Goal: Transaction & Acquisition: Purchase product/service

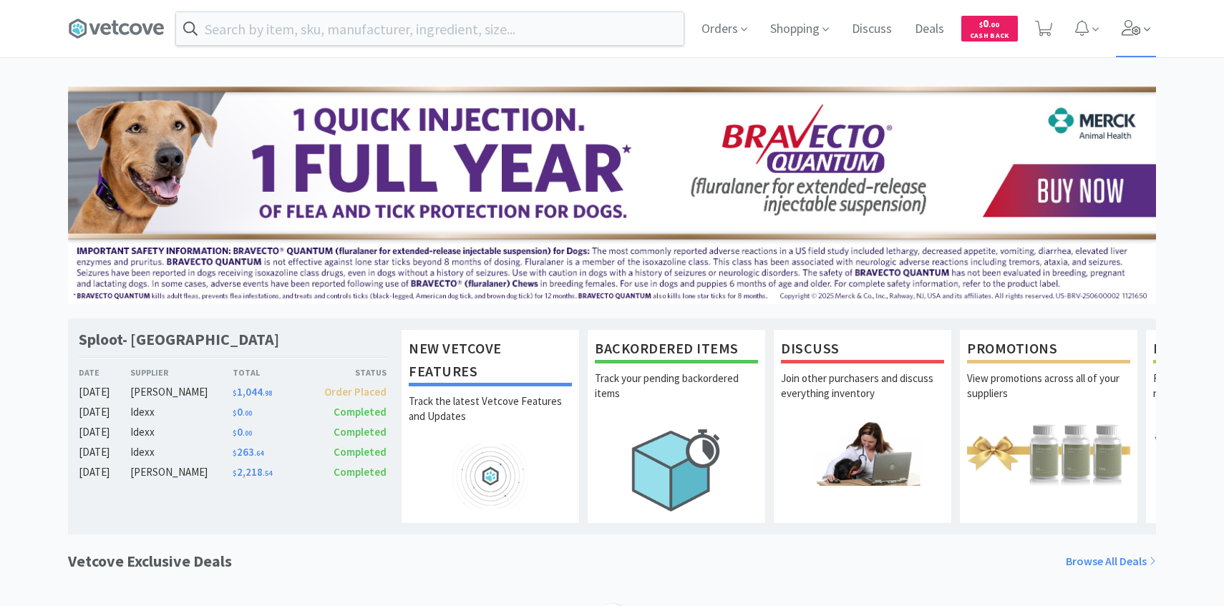
click at [1132, 26] on icon at bounding box center [1131, 28] width 20 height 16
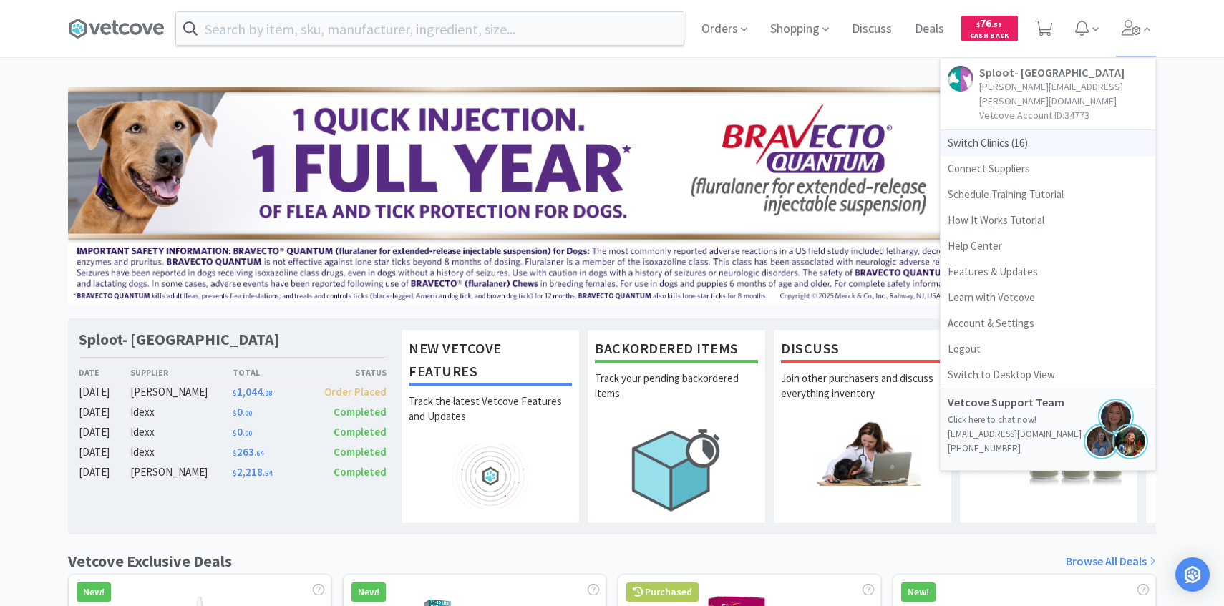
click at [1020, 130] on span "Switch Clinics ( 16 )" at bounding box center [1047, 143] width 215 height 26
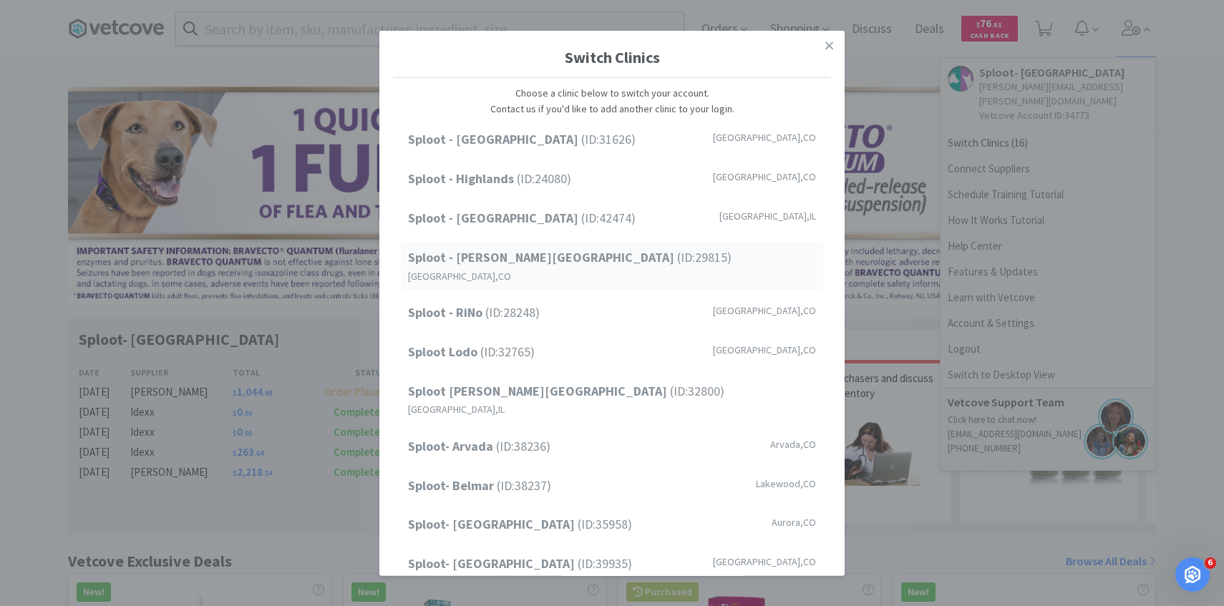
scroll to position [182, 0]
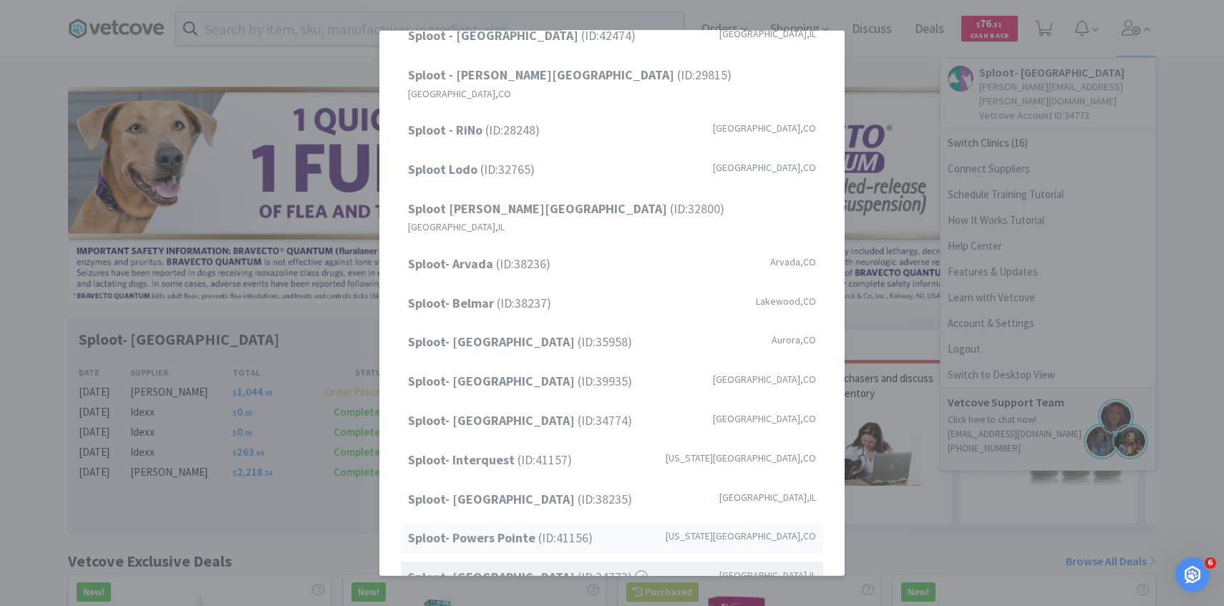
click at [504, 530] on strong "Sploot- Powers Pointe" at bounding box center [473, 538] width 130 height 16
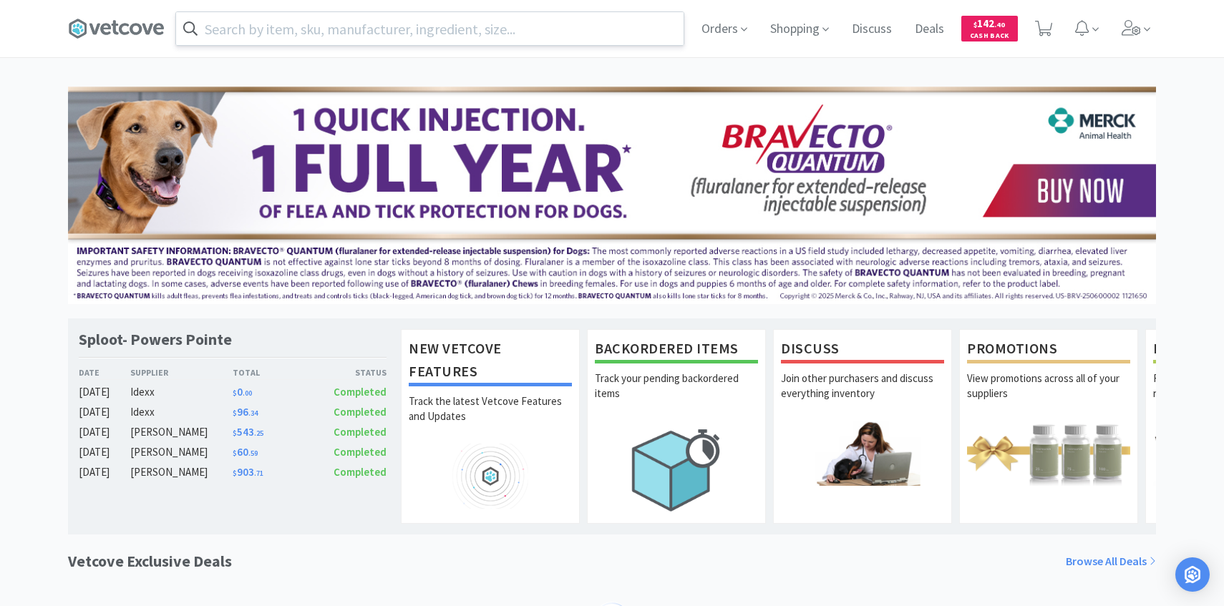
click at [348, 24] on input "text" at bounding box center [429, 28] width 507 height 33
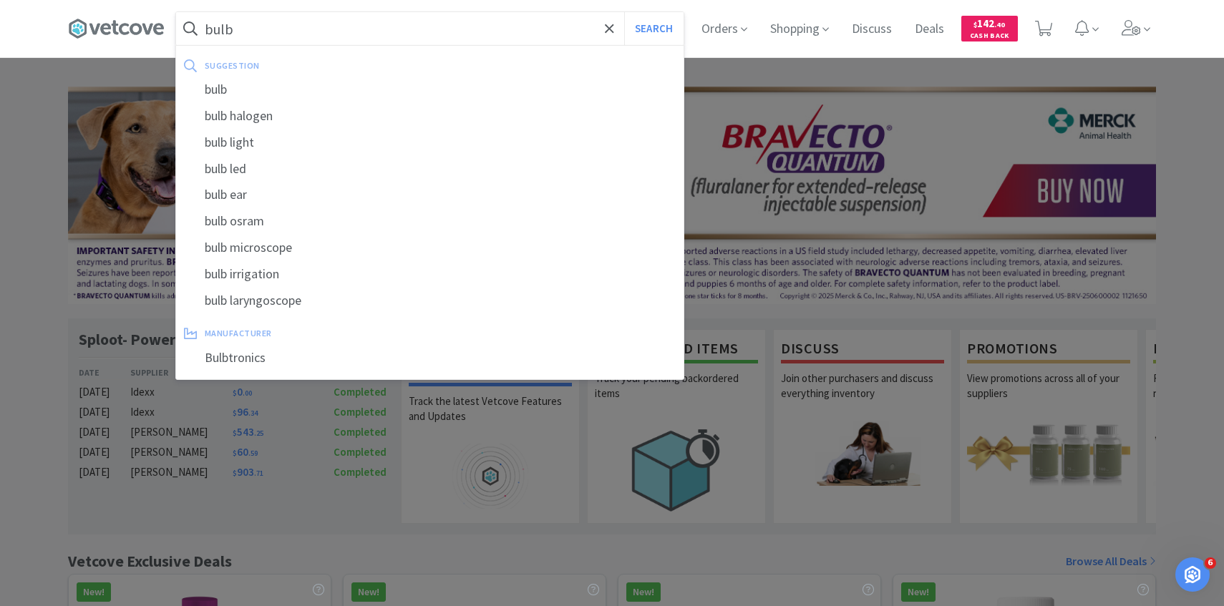
type input "bulb"
click at [624, 12] on button "Search" at bounding box center [653, 28] width 59 height 33
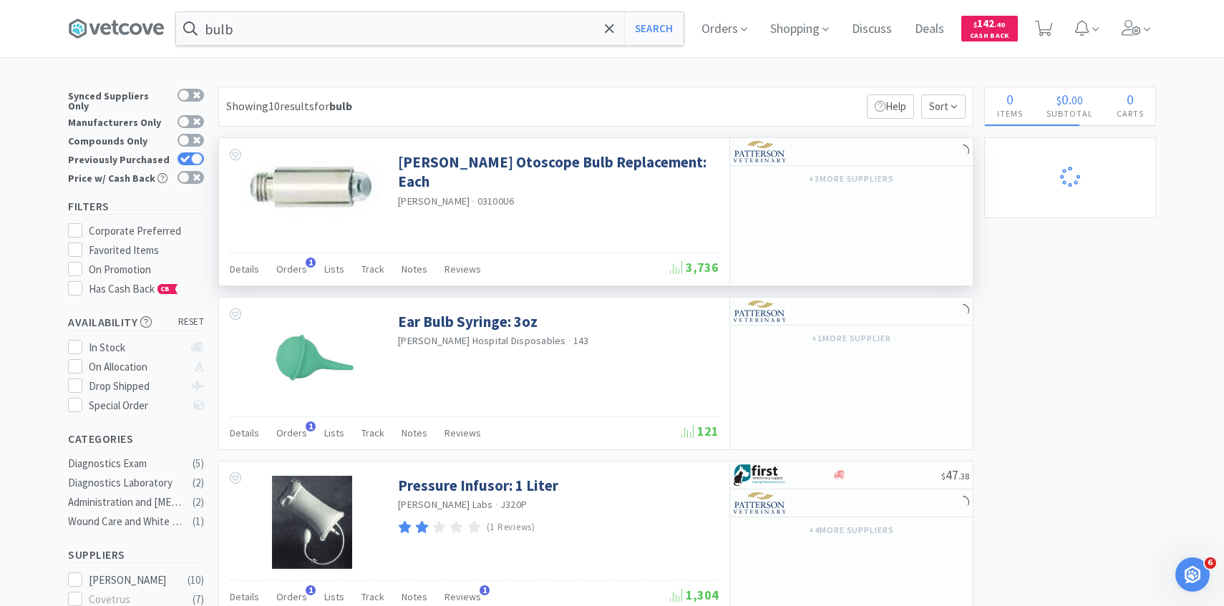
select select "1"
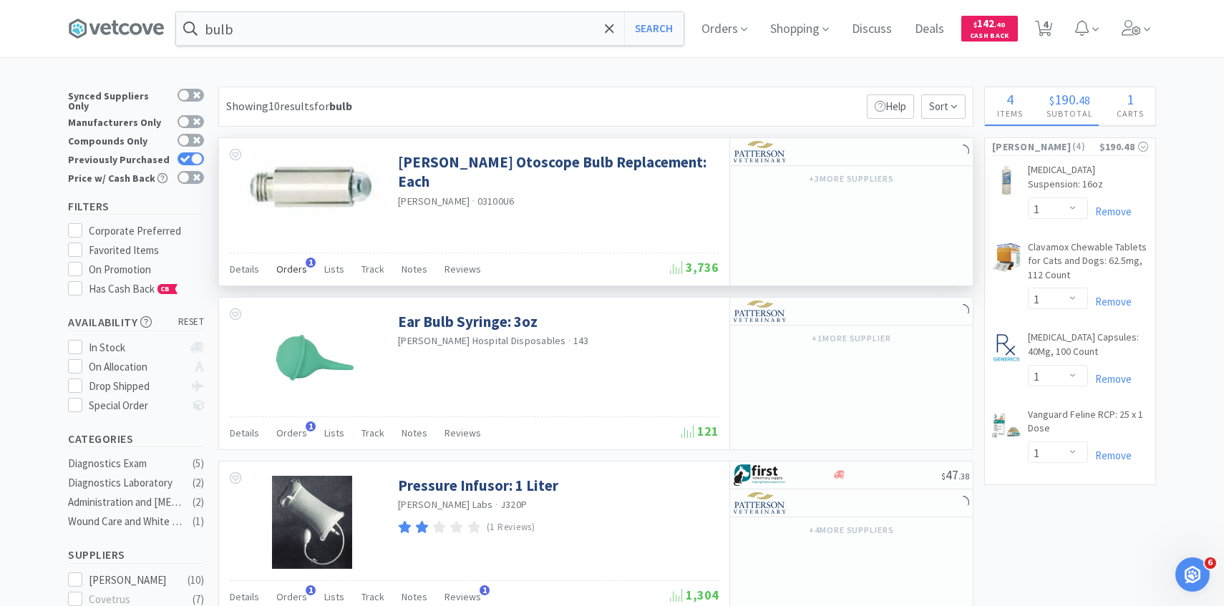
click at [299, 268] on span "Orders" at bounding box center [291, 269] width 31 height 13
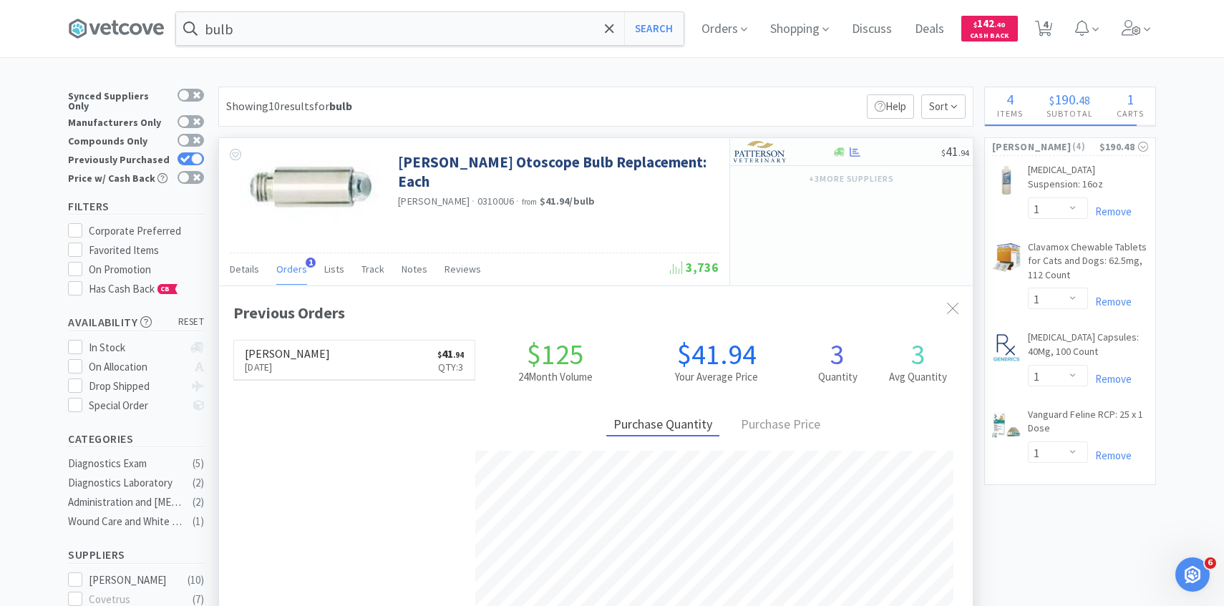
scroll to position [371, 754]
click at [776, 145] on img at bounding box center [760, 151] width 54 height 21
select select "1"
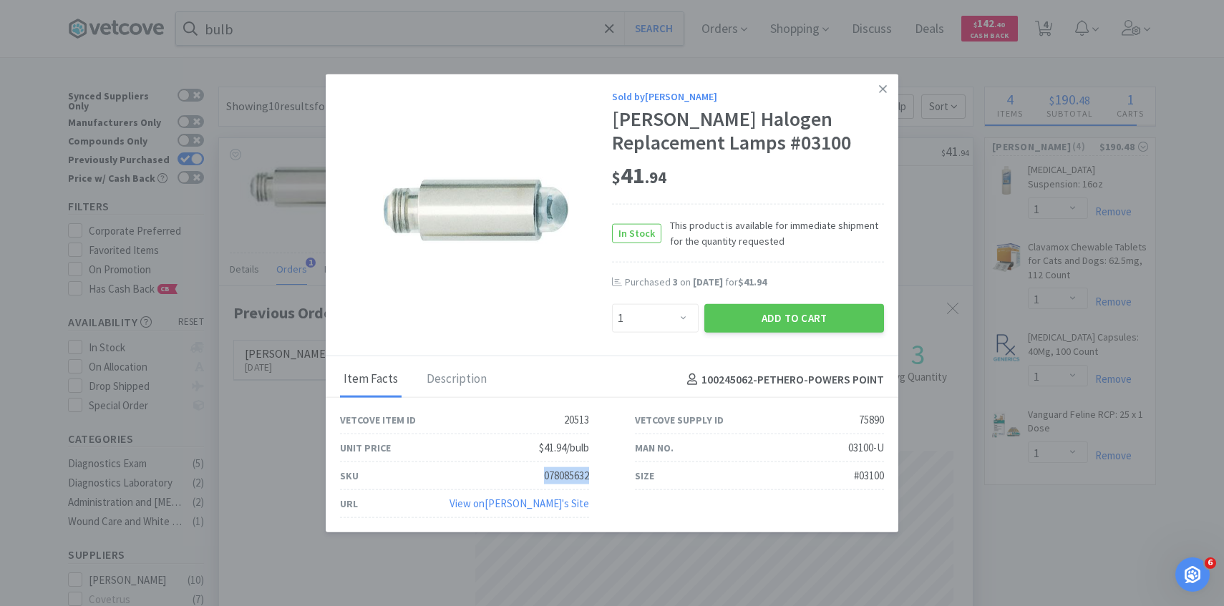
drag, startPoint x: 599, startPoint y: 472, endPoint x: 507, endPoint y: 472, distance: 92.3
click at [507, 472] on div "SKU 078085632" at bounding box center [464, 476] width 295 height 28
copy div "078085632"
drag, startPoint x: 1009, startPoint y: 207, endPoint x: 1096, endPoint y: 95, distance: 141.3
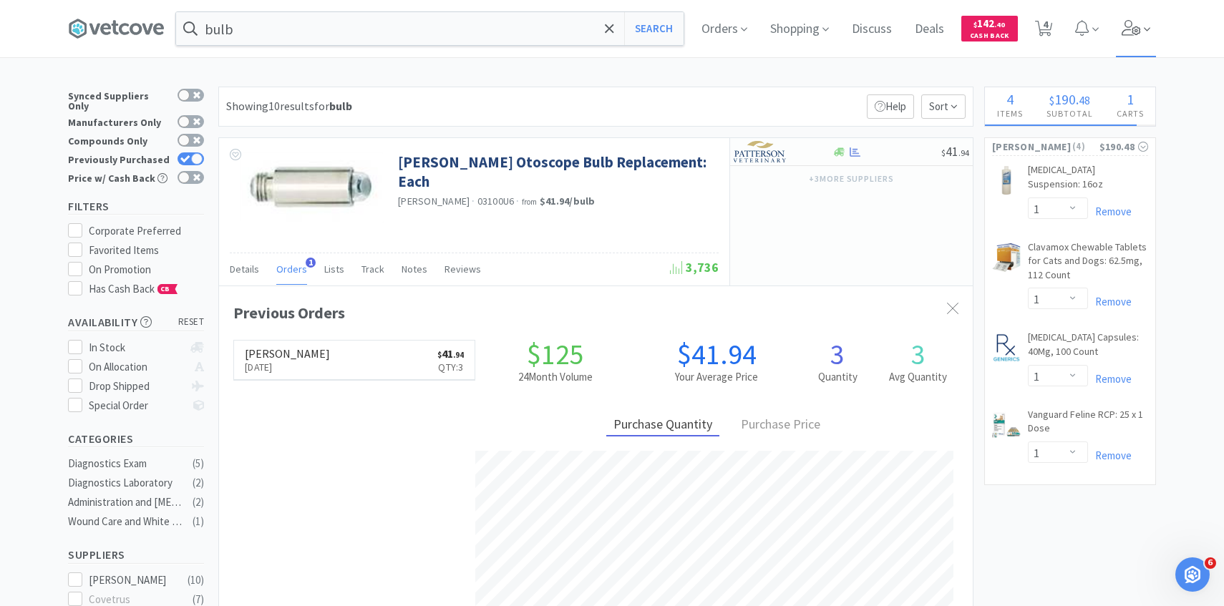
click at [1131, 40] on span at bounding box center [1136, 28] width 41 height 57
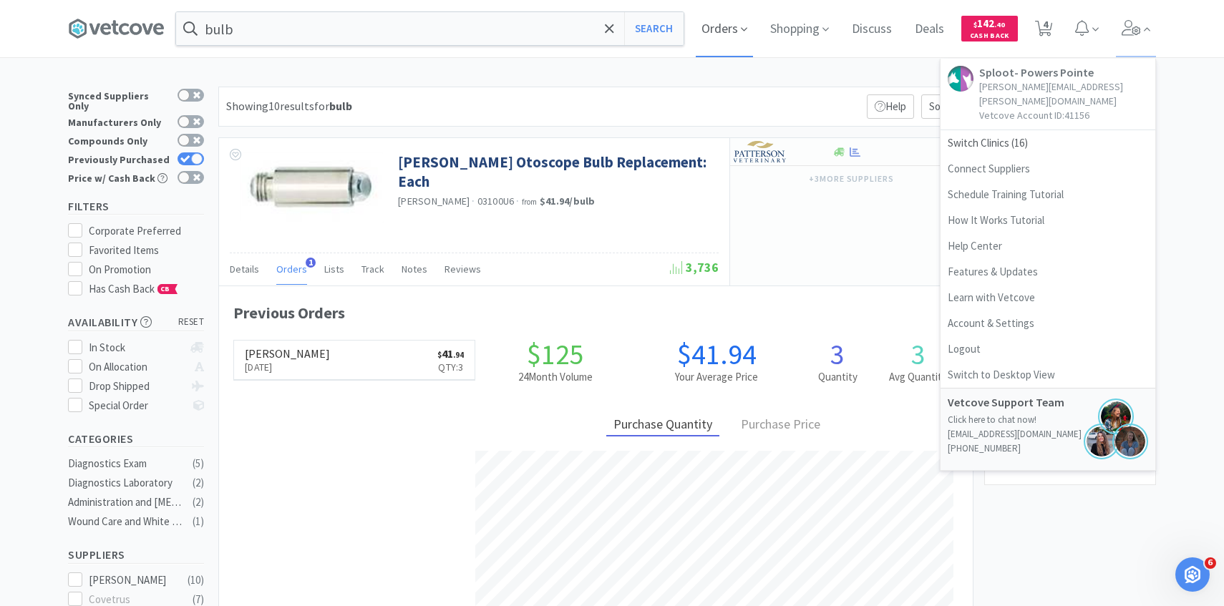
click at [721, 30] on span "Orders" at bounding box center [724, 28] width 57 height 57
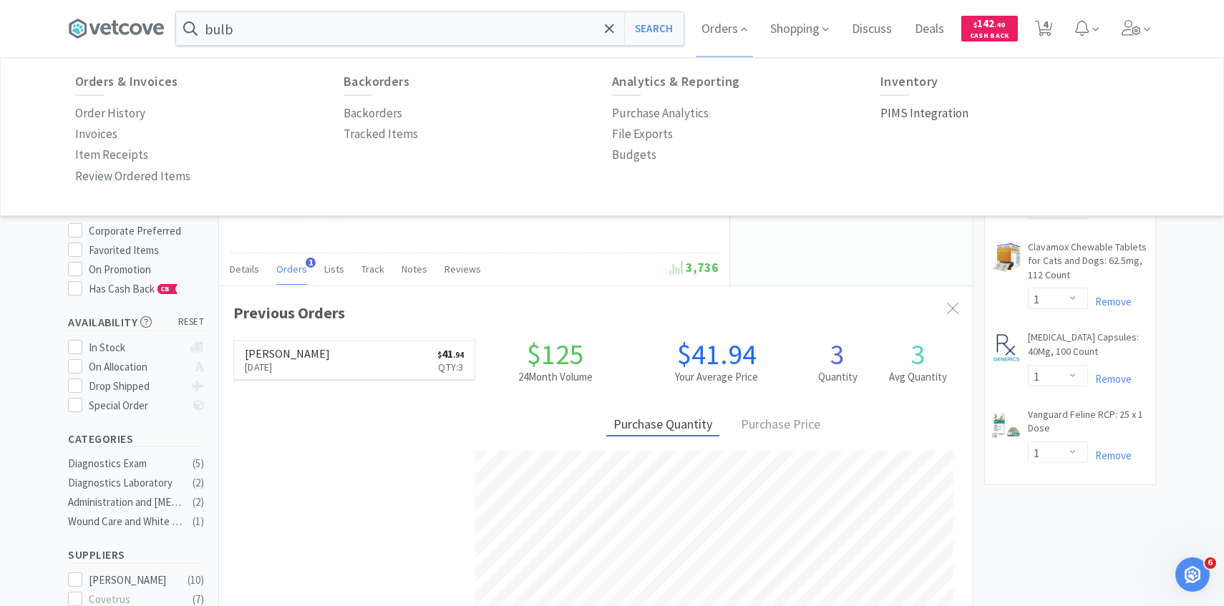
click at [903, 117] on p "PIMS Integration" at bounding box center [924, 113] width 88 height 19
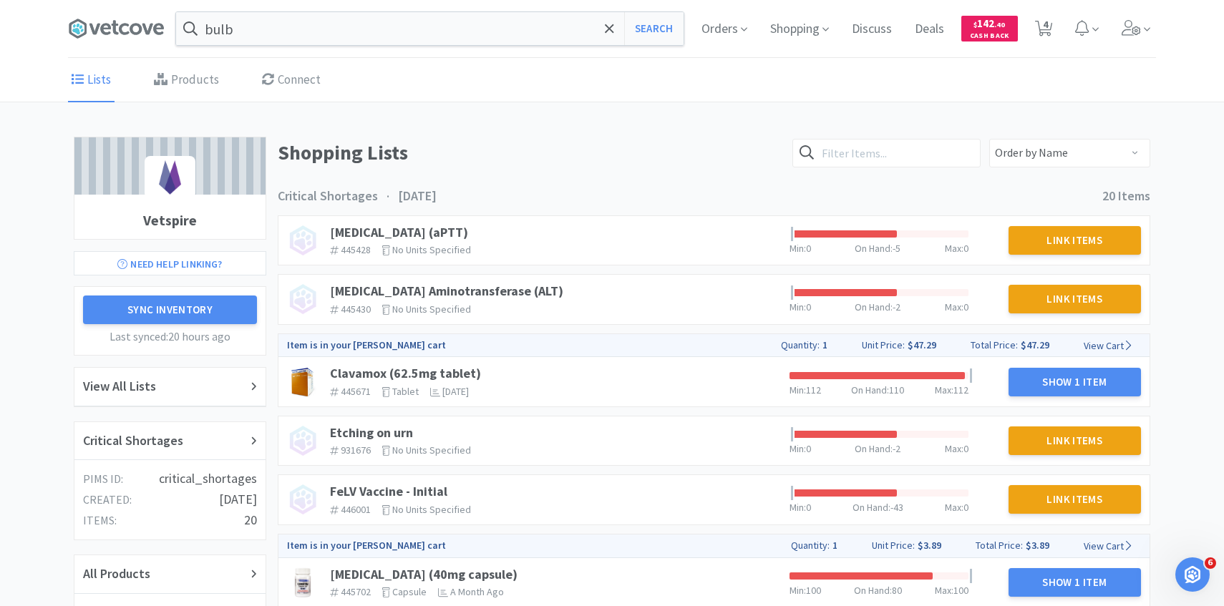
click at [210, 328] on h5 "Last synced: 20 hours ago" at bounding box center [170, 337] width 174 height 19
click at [199, 313] on button "Sync Inventory" at bounding box center [170, 310] width 174 height 29
click at [221, 454] on div "Critical Shortages" at bounding box center [169, 441] width 191 height 39
click at [1139, 22] on icon at bounding box center [1131, 28] width 20 height 16
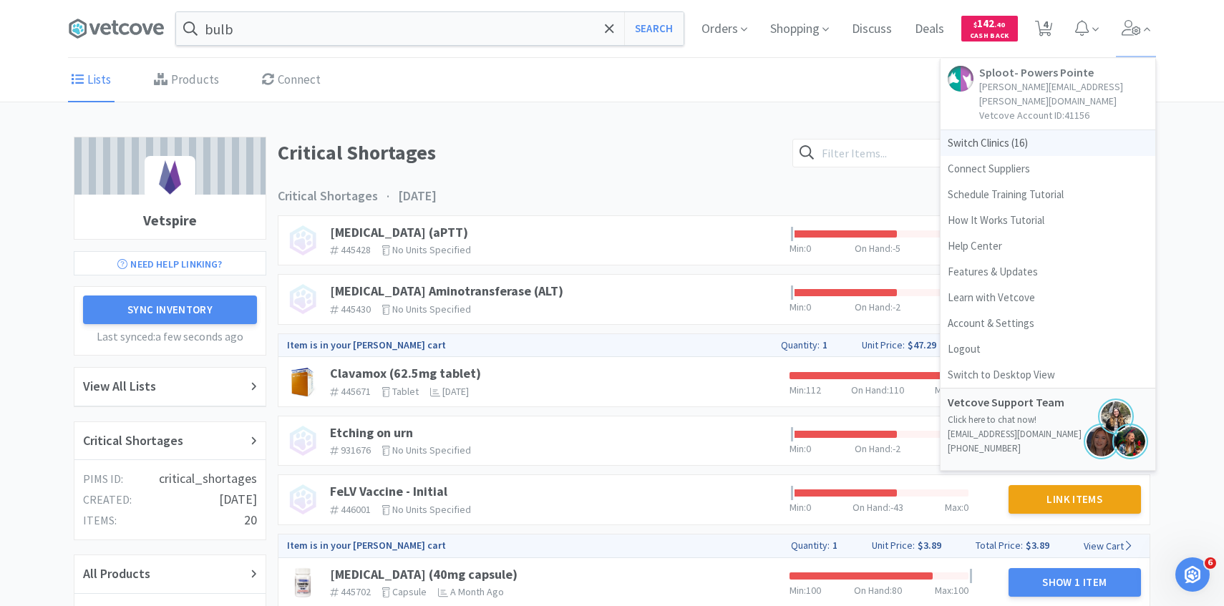
click at [1030, 130] on span "Switch Clinics ( 16 )" at bounding box center [1047, 143] width 215 height 26
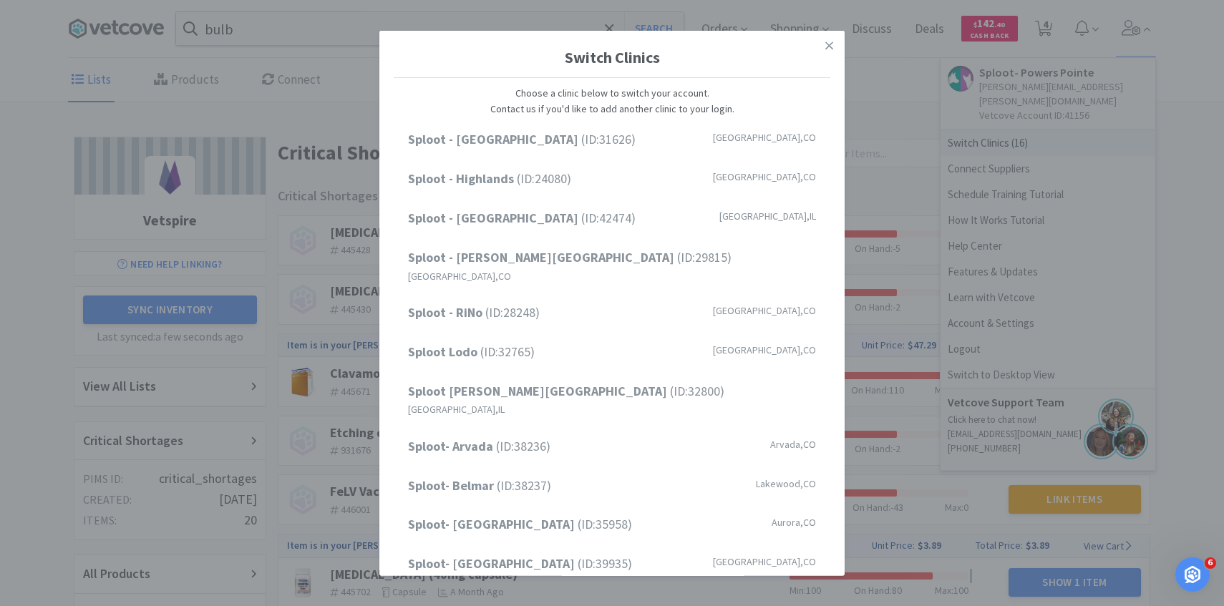
scroll to position [182, 0]
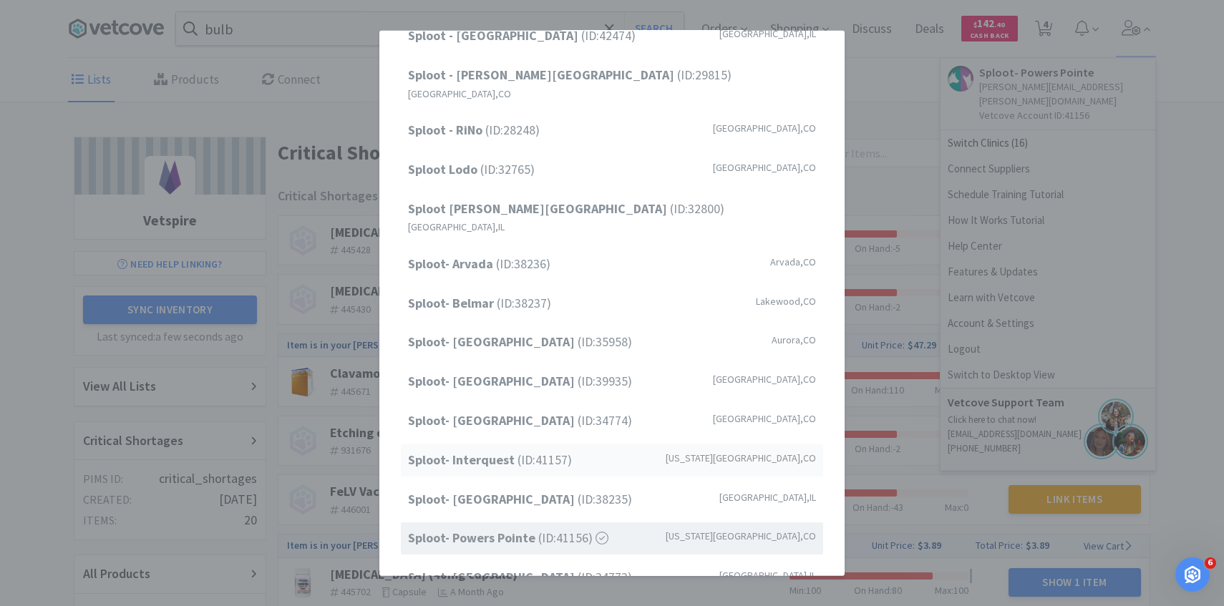
click at [567, 450] on span "Sploot- Interquest (ID: 41157 )" at bounding box center [490, 460] width 164 height 21
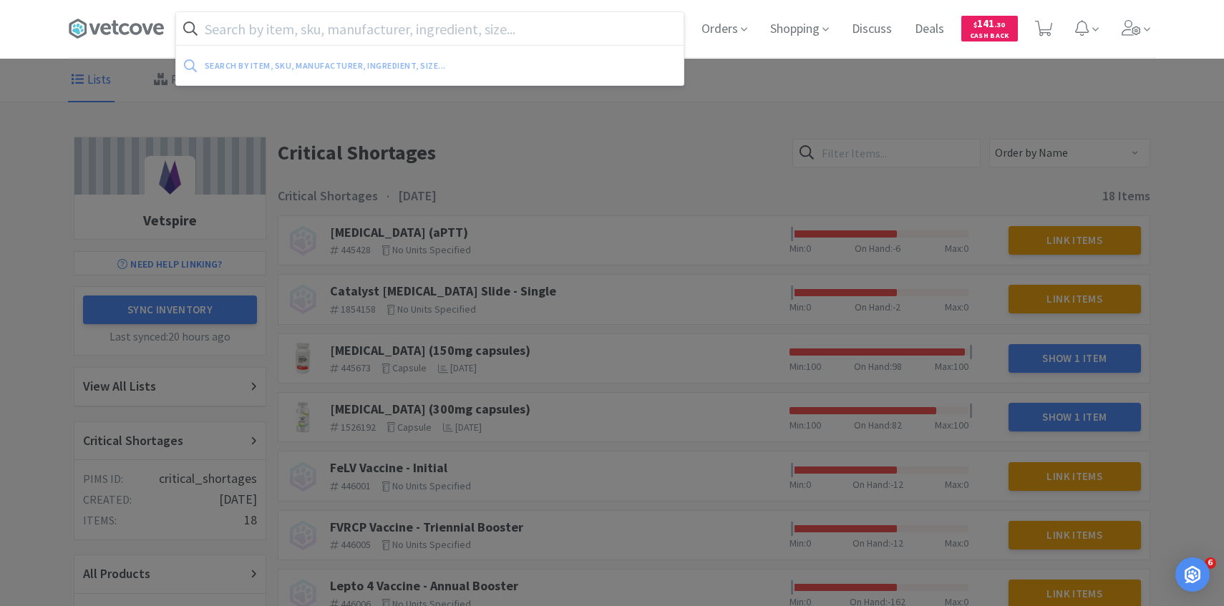
click at [328, 21] on input "text" at bounding box center [429, 28] width 507 height 33
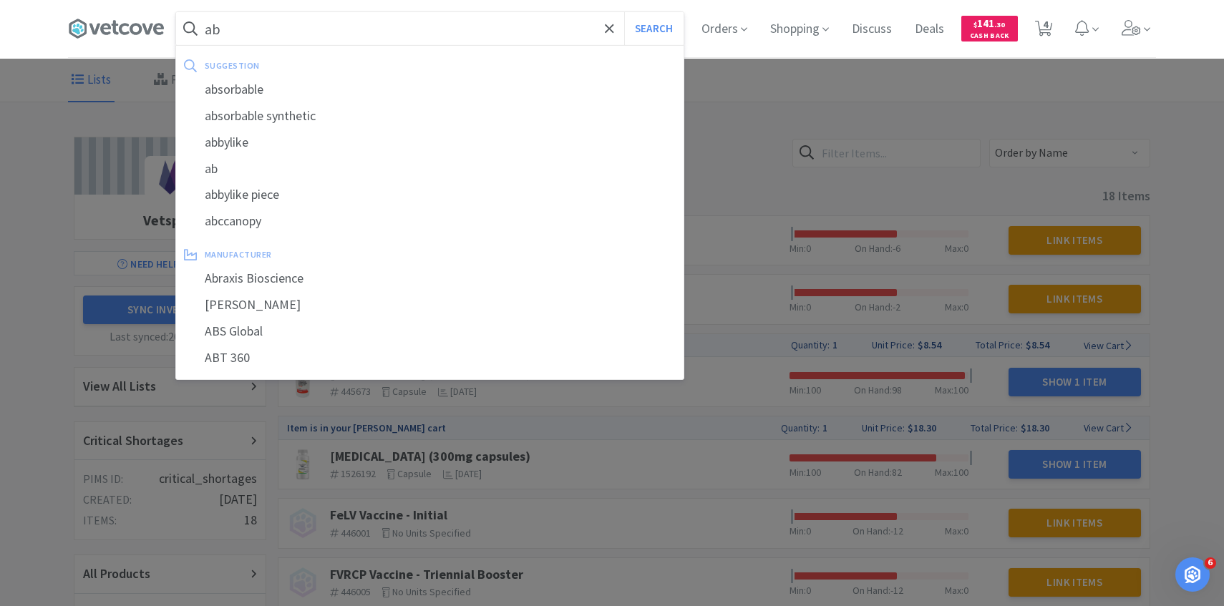
type input "a"
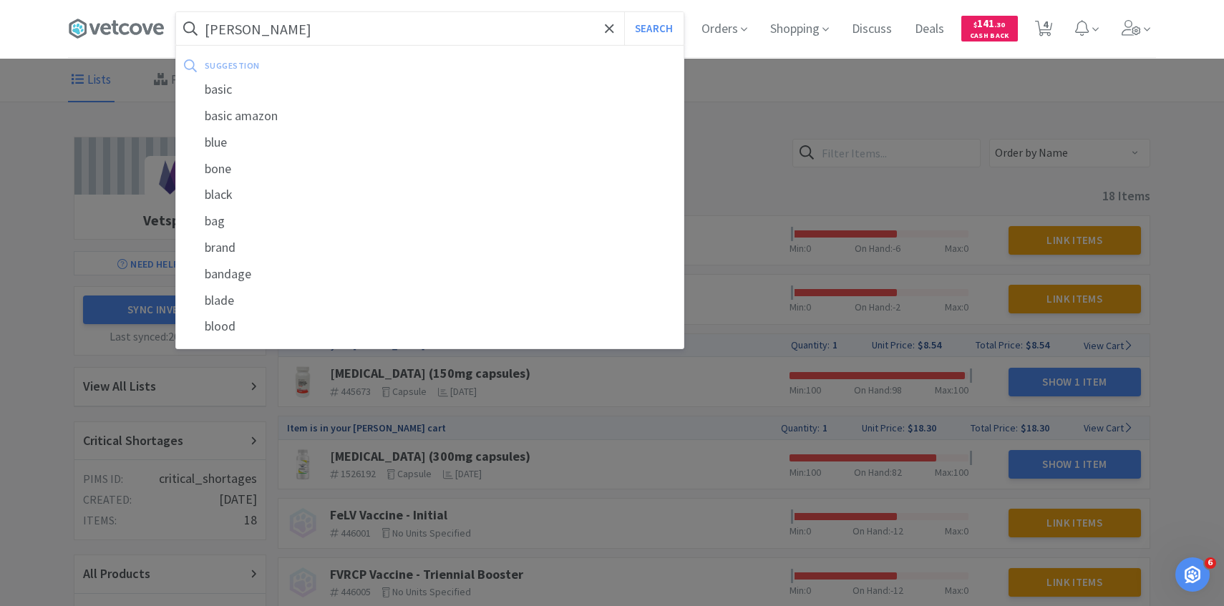
type input "[PERSON_NAME]"
click at [624, 12] on button "Search" at bounding box center [653, 28] width 59 height 33
select select "1"
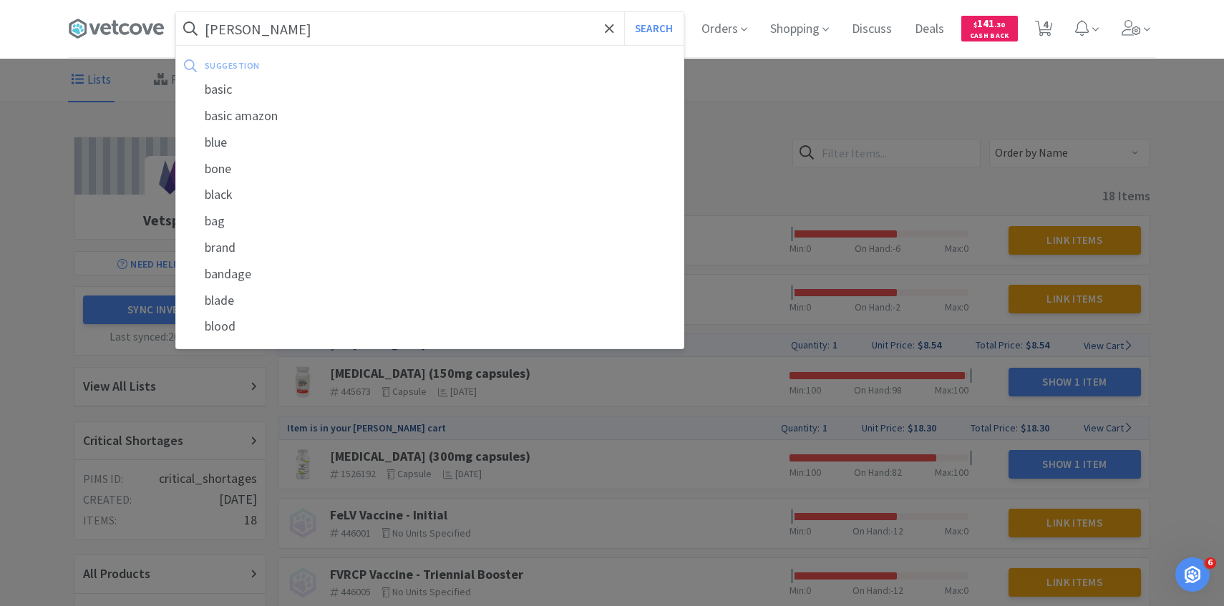
select select "1"
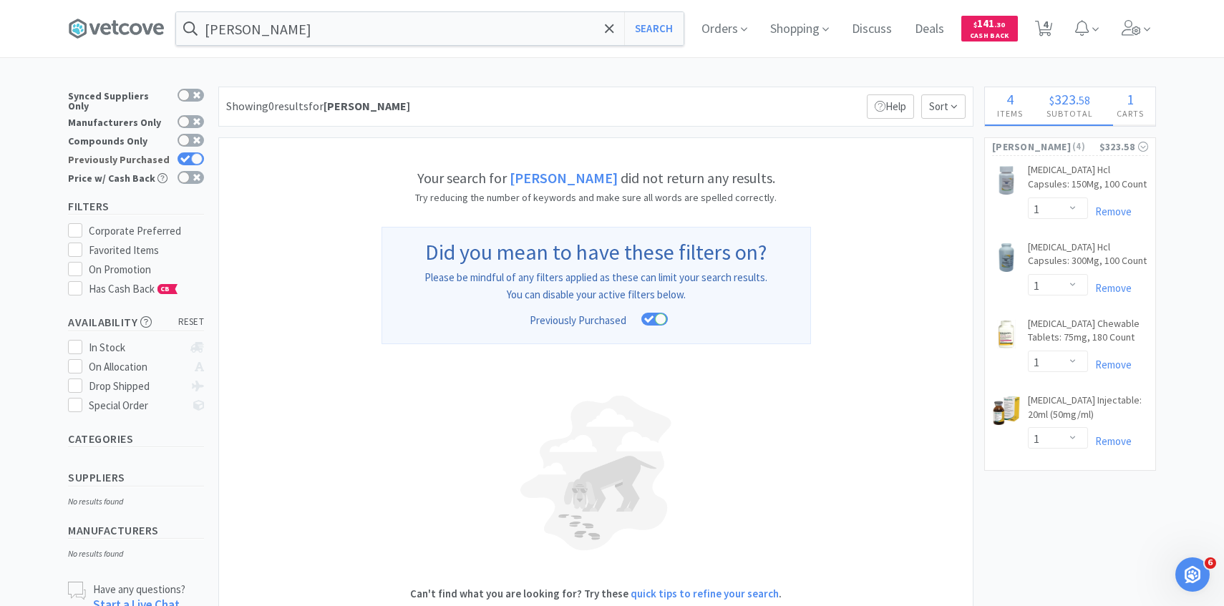
click at [191, 153] on div at bounding box center [196, 158] width 11 height 11
checkbox input "false"
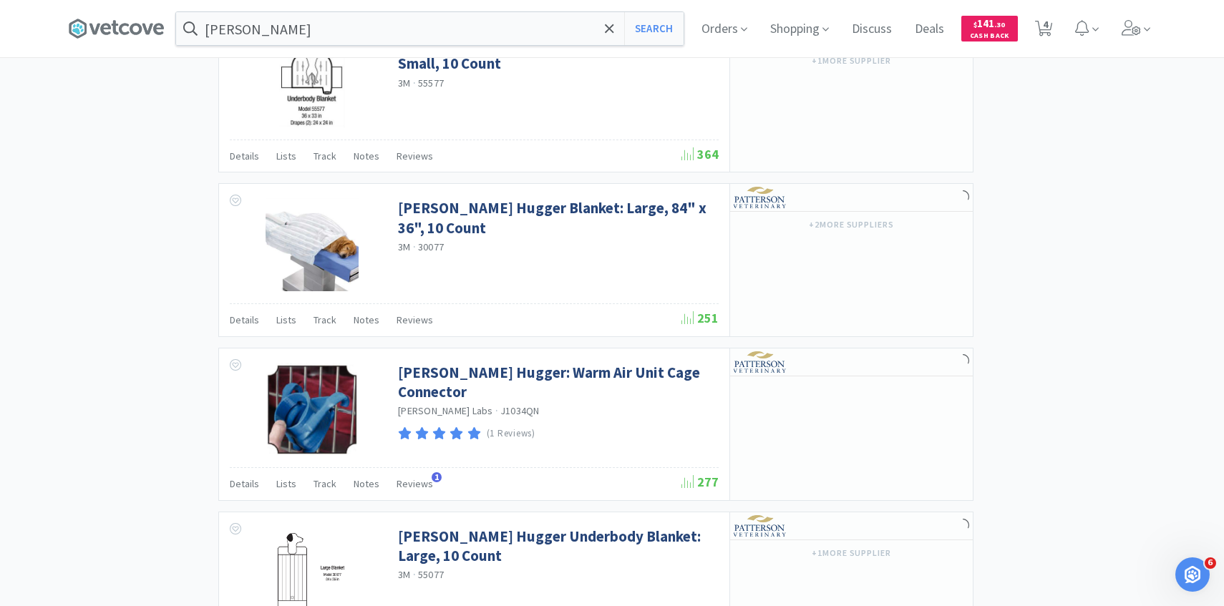
scroll to position [1103, 0]
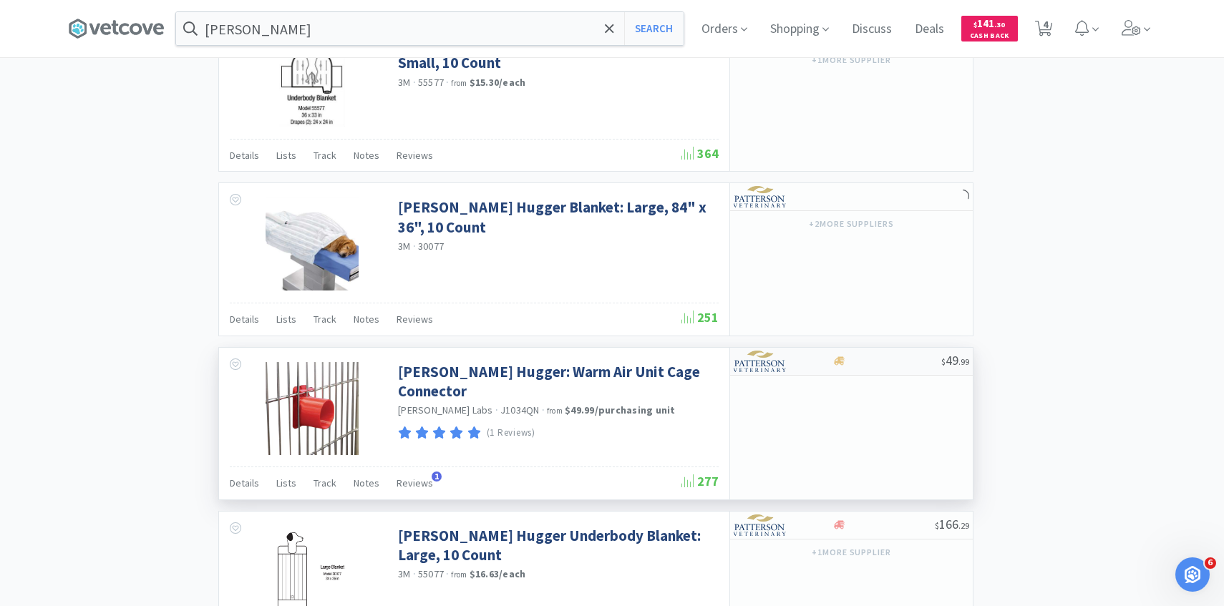
click at [798, 361] on div at bounding box center [772, 361] width 79 height 24
select select "1"
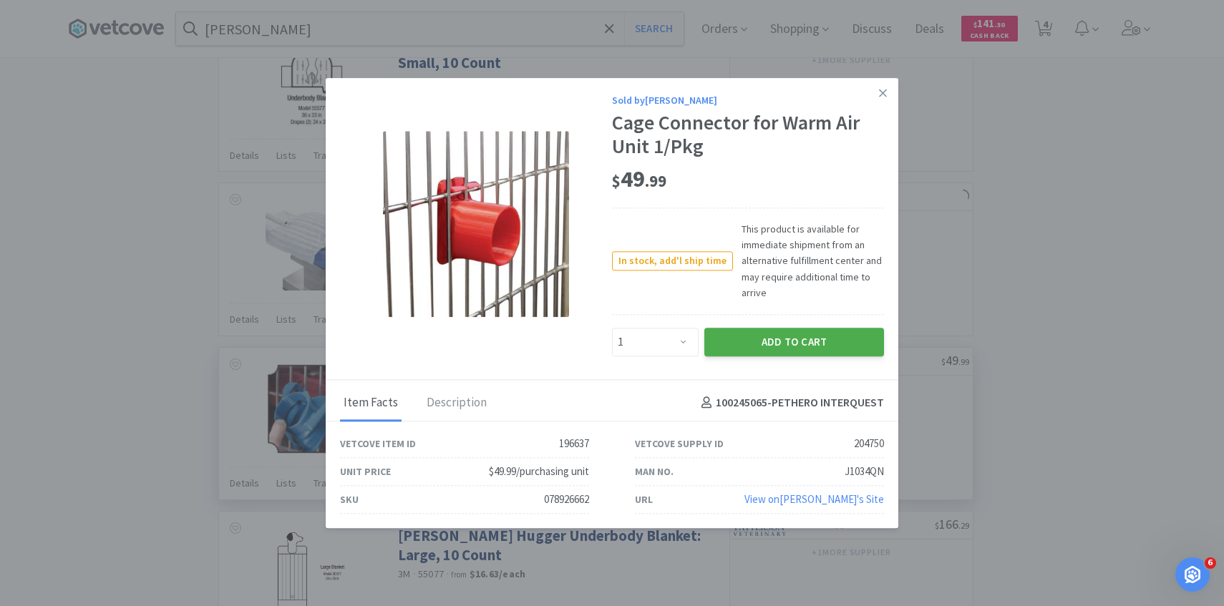
click at [805, 347] on button "Add to Cart" at bounding box center [794, 342] width 180 height 29
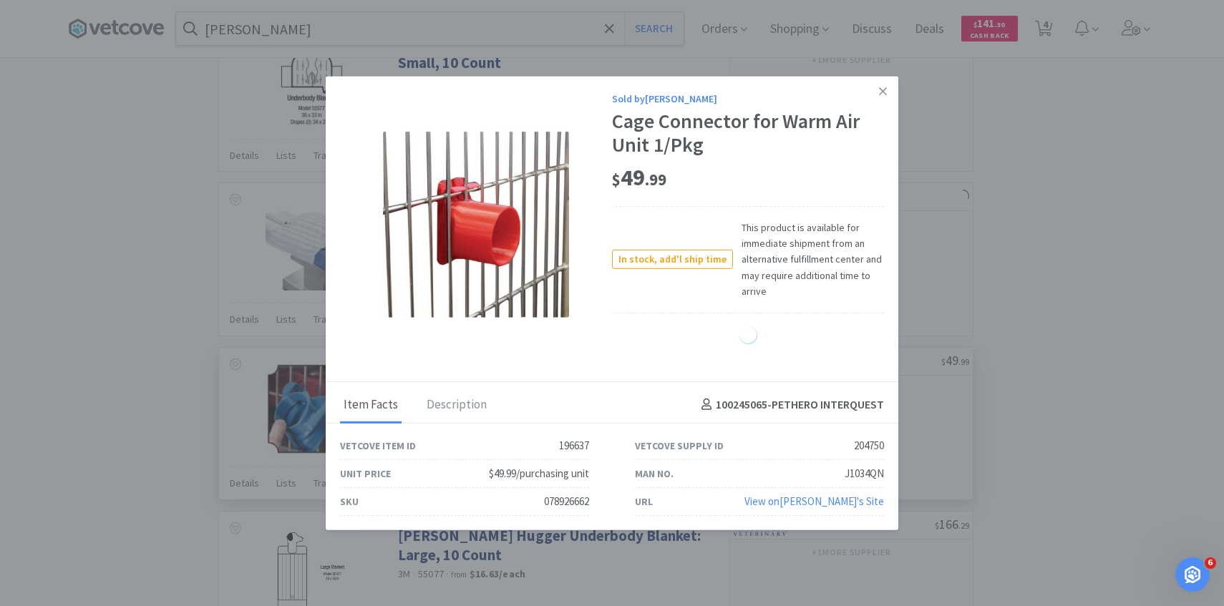
select select "1"
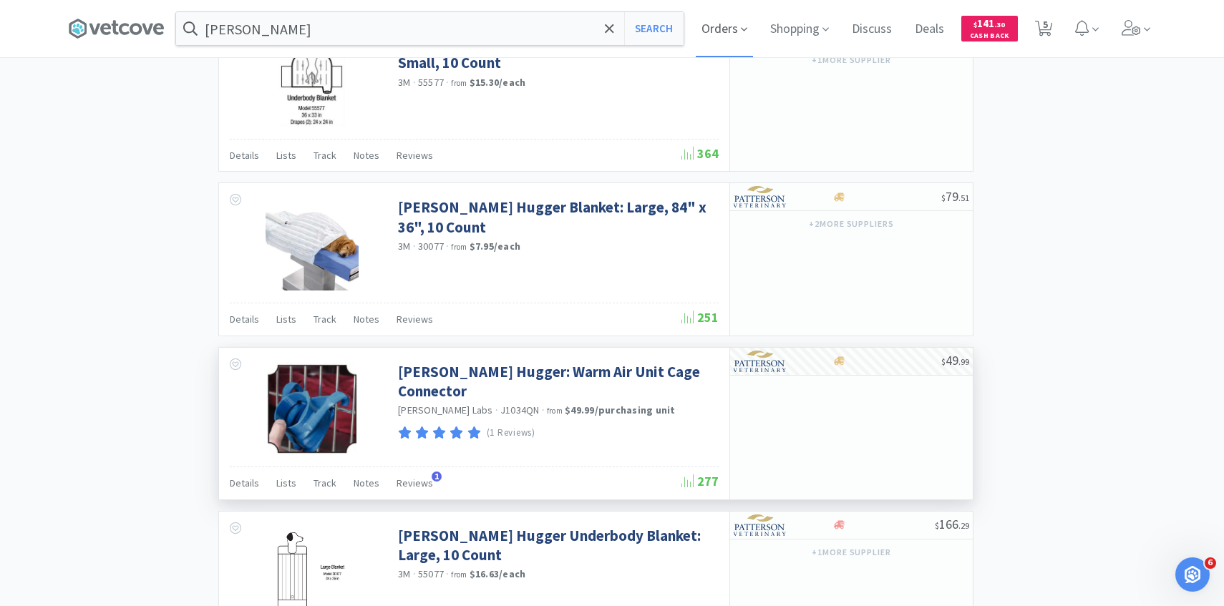
click at [718, 36] on span "Orders" at bounding box center [724, 28] width 57 height 57
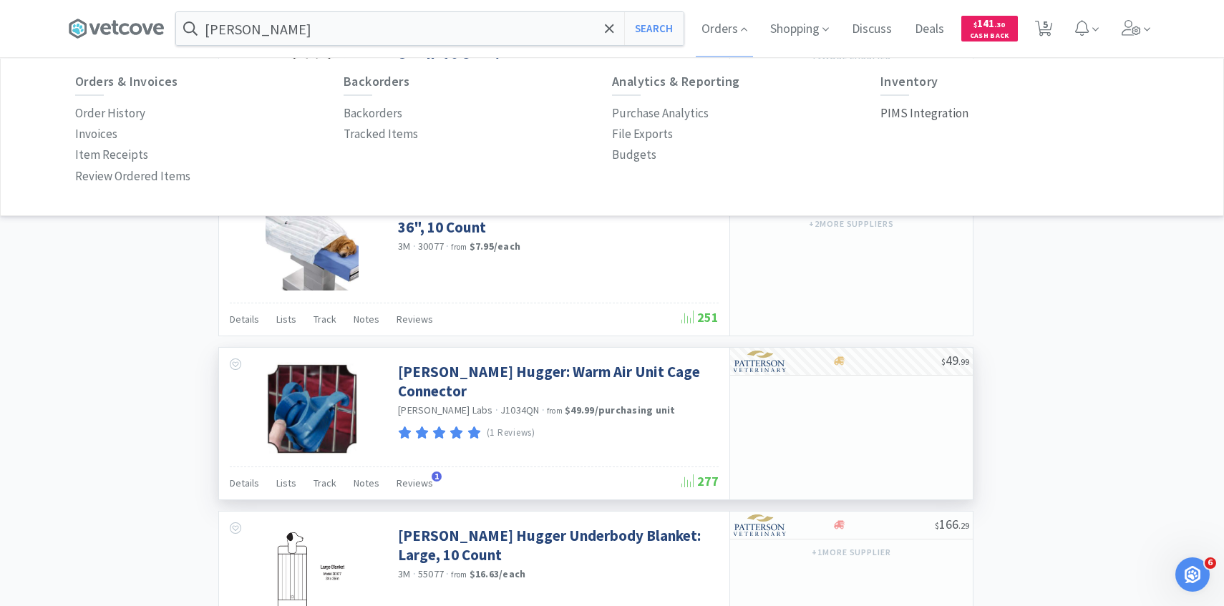
click at [901, 112] on p "PIMS Integration" at bounding box center [924, 113] width 88 height 19
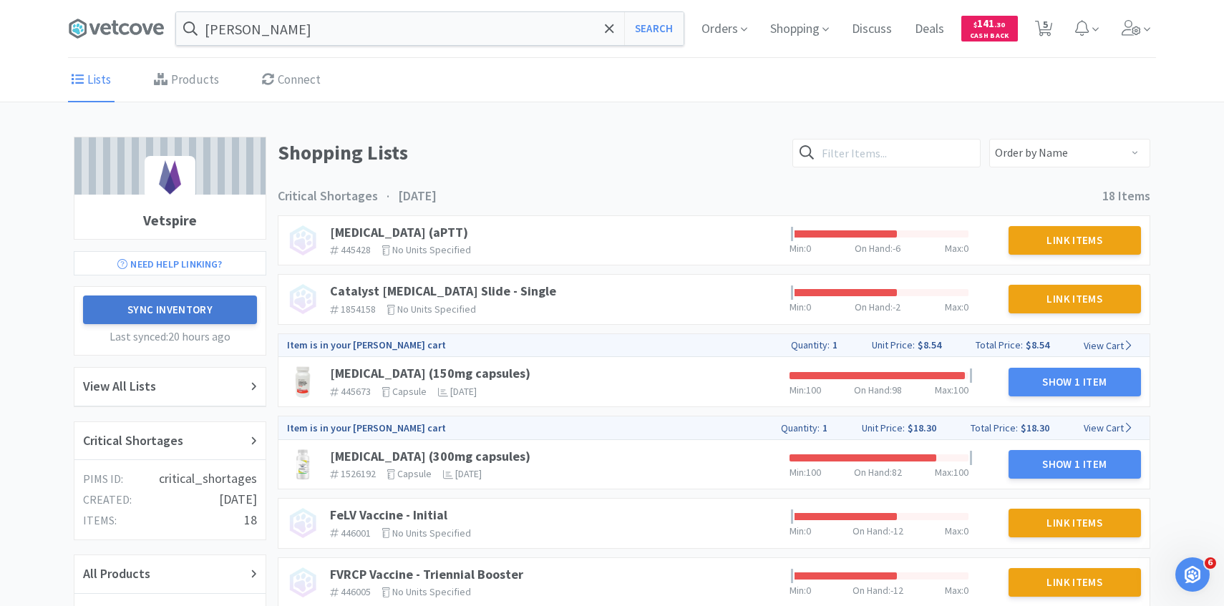
click at [198, 304] on button "Sync Inventory" at bounding box center [170, 310] width 174 height 29
click at [174, 439] on h2 "Critical Shortages" at bounding box center [133, 441] width 100 height 21
click at [1037, 36] on span "5" at bounding box center [1044, 29] width 18 height 20
select select "1"
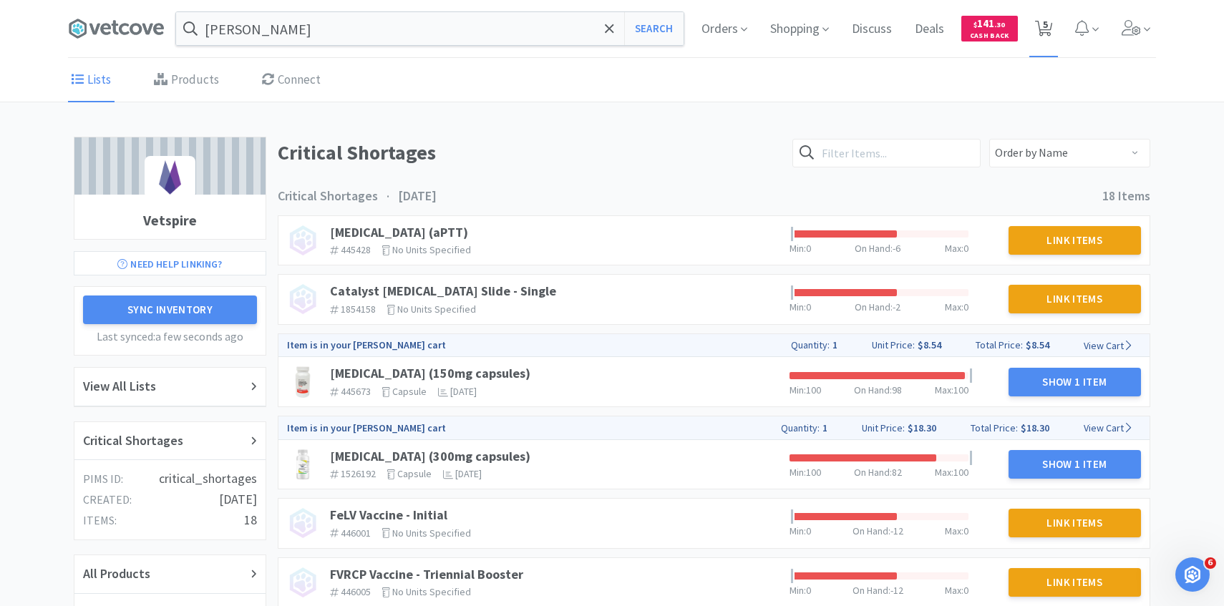
select select "1"
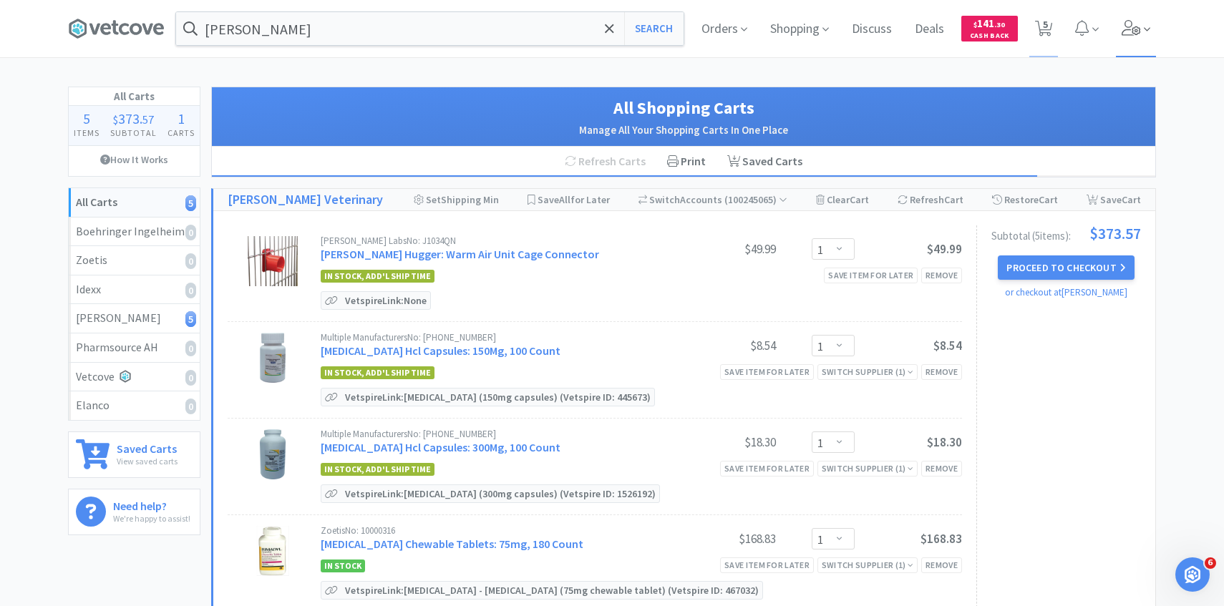
click at [1130, 49] on span at bounding box center [1136, 28] width 41 height 57
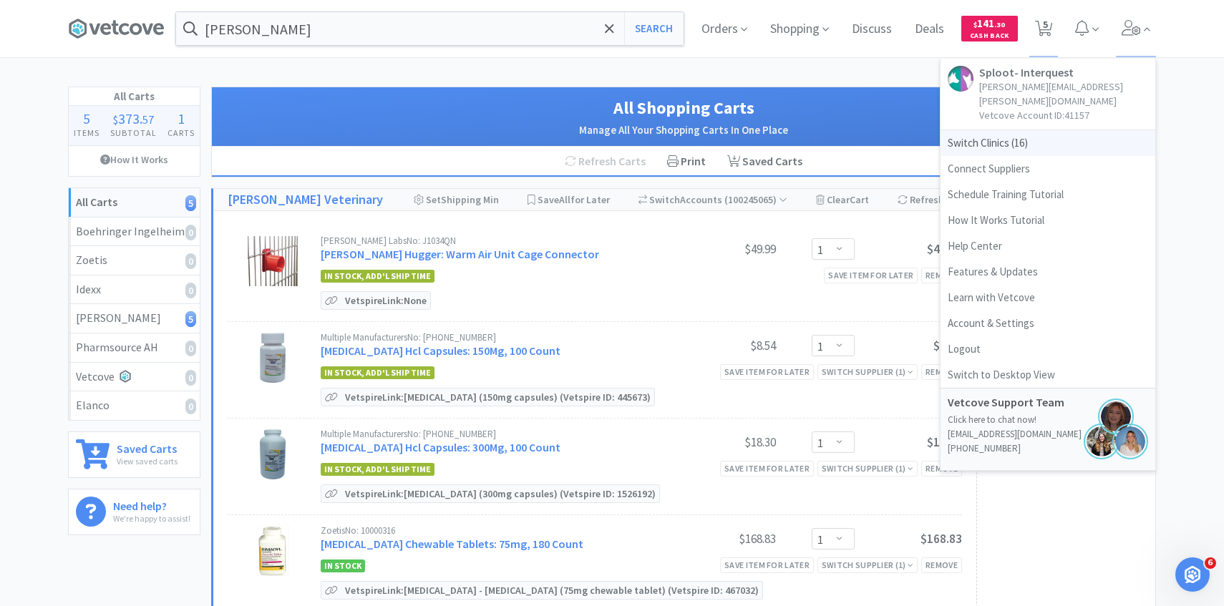
click at [1030, 137] on span "Switch Clinics ( 16 )" at bounding box center [1047, 143] width 215 height 26
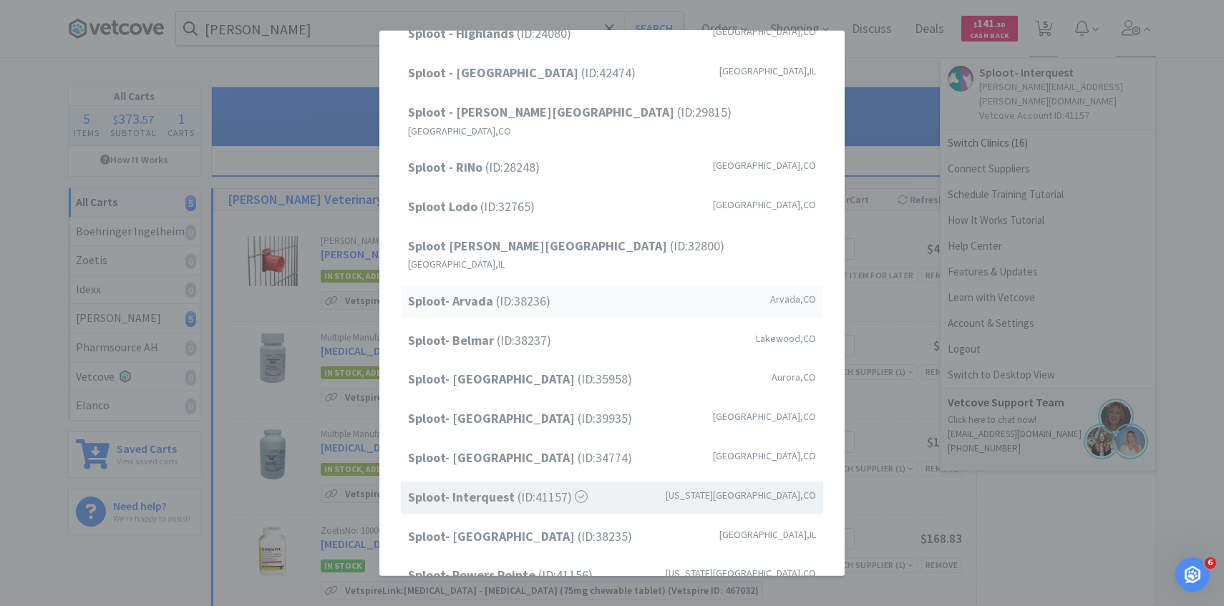
scroll to position [76, 0]
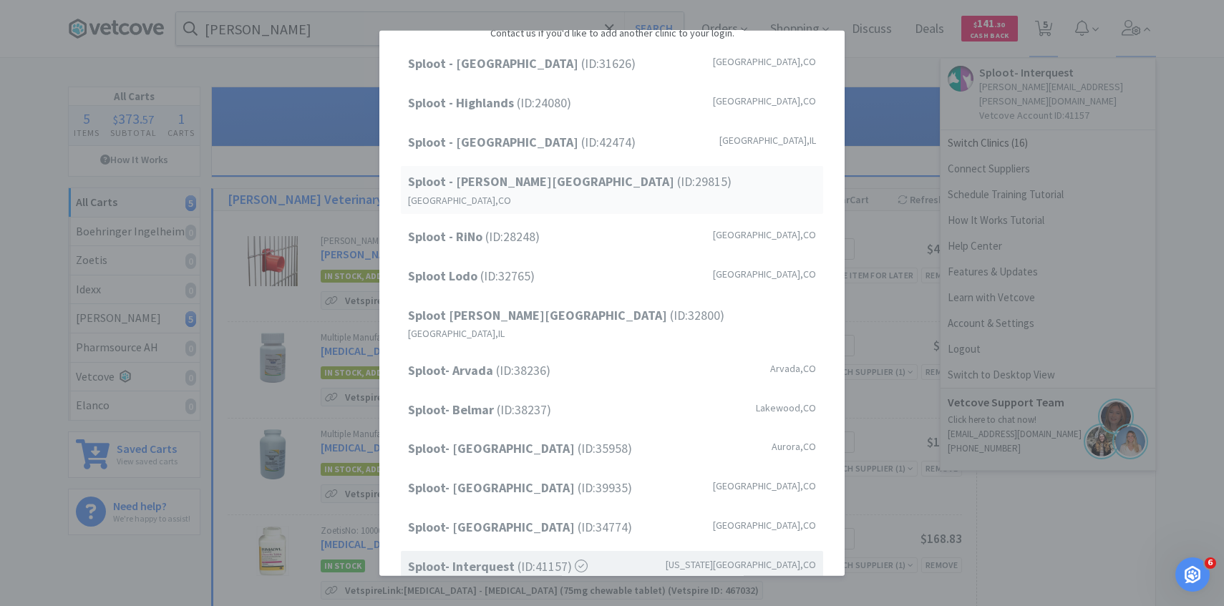
click at [567, 190] on span "Sploot - Platt Park (ID: 29815 )" at bounding box center [569, 182] width 323 height 21
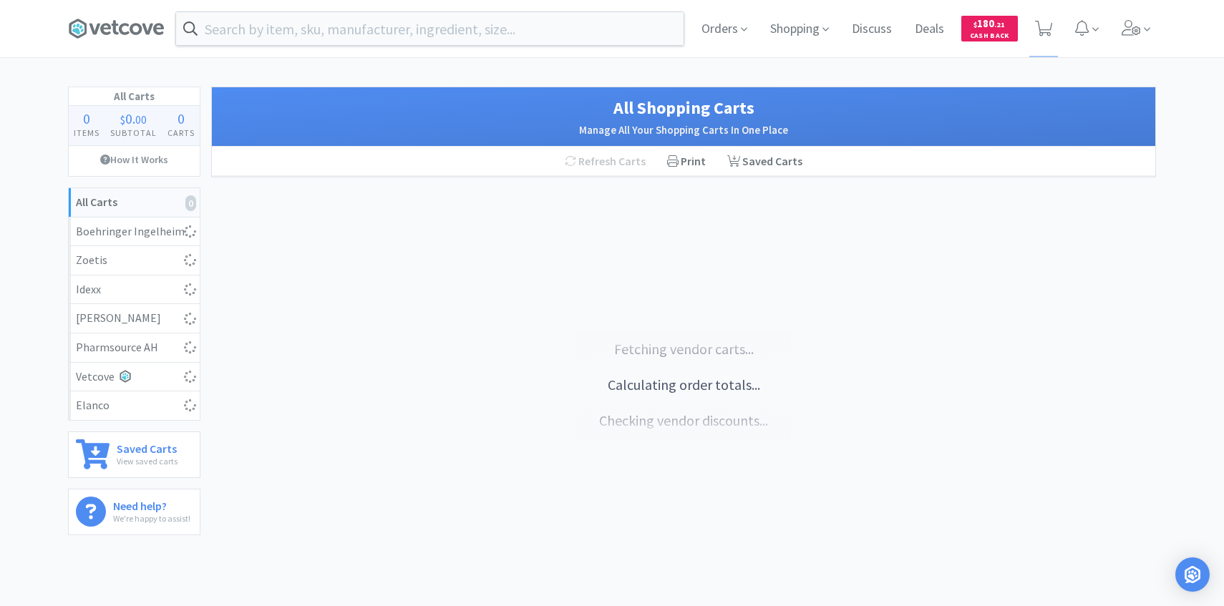
select select "1"
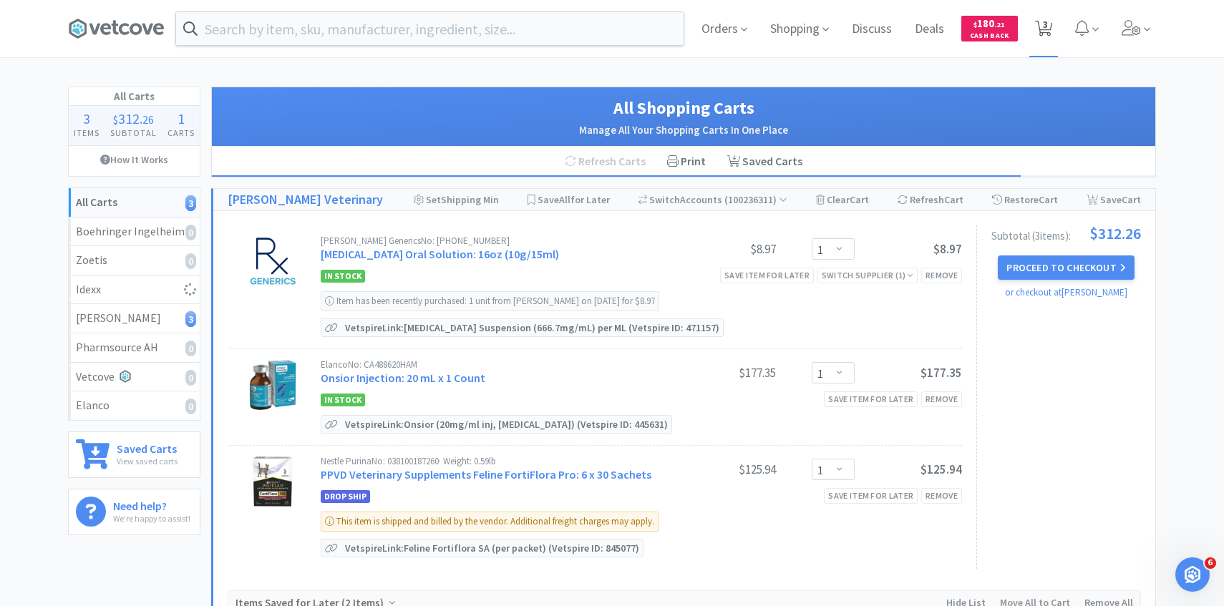
click at [1049, 34] on icon at bounding box center [1044, 29] width 18 height 16
click at [1123, 32] on icon at bounding box center [1131, 28] width 20 height 16
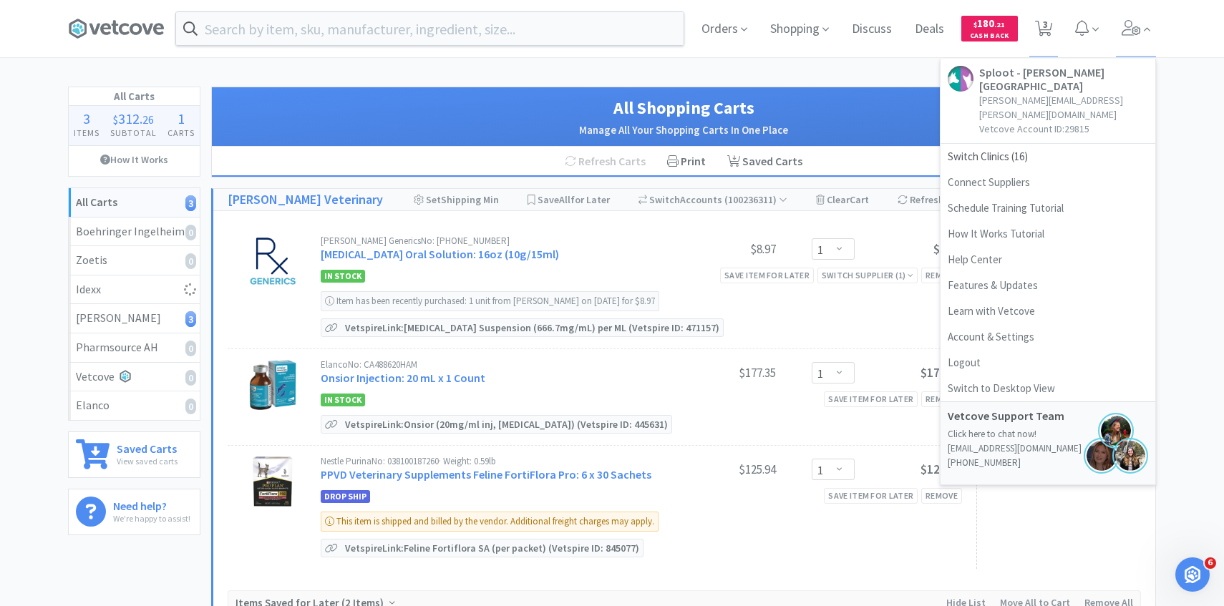
select select "2"
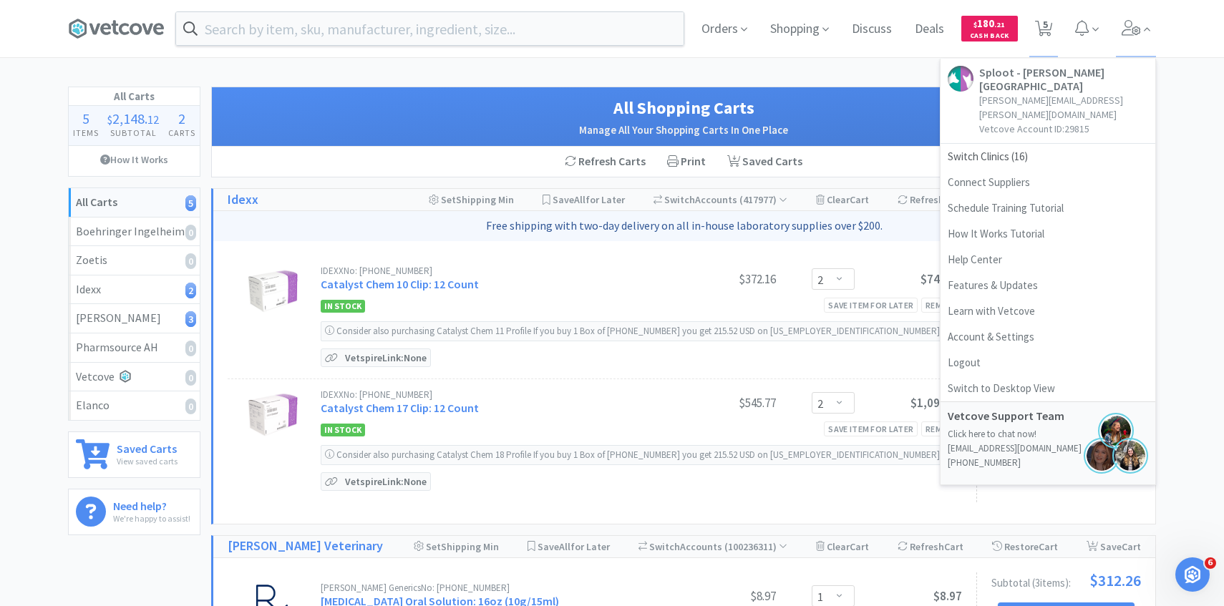
click at [424, 152] on div "Refresh Carts Print Saved Carts" at bounding box center [683, 162] width 943 height 30
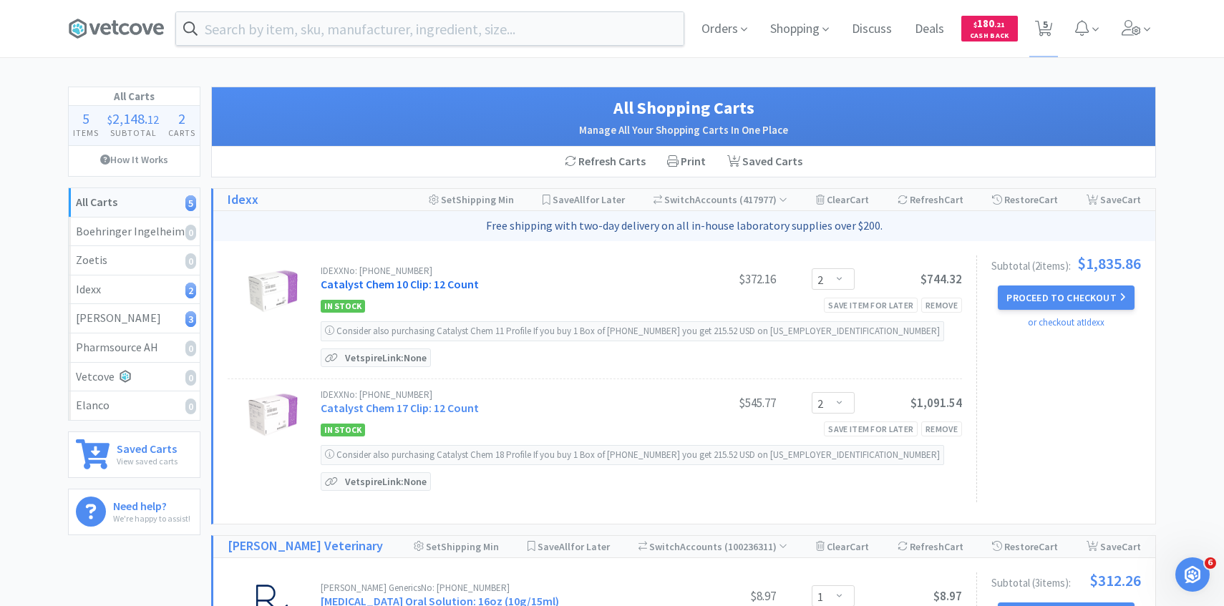
click at [434, 282] on link "Catalyst Chem 10 Clip: 12 Count" at bounding box center [400, 284] width 158 height 14
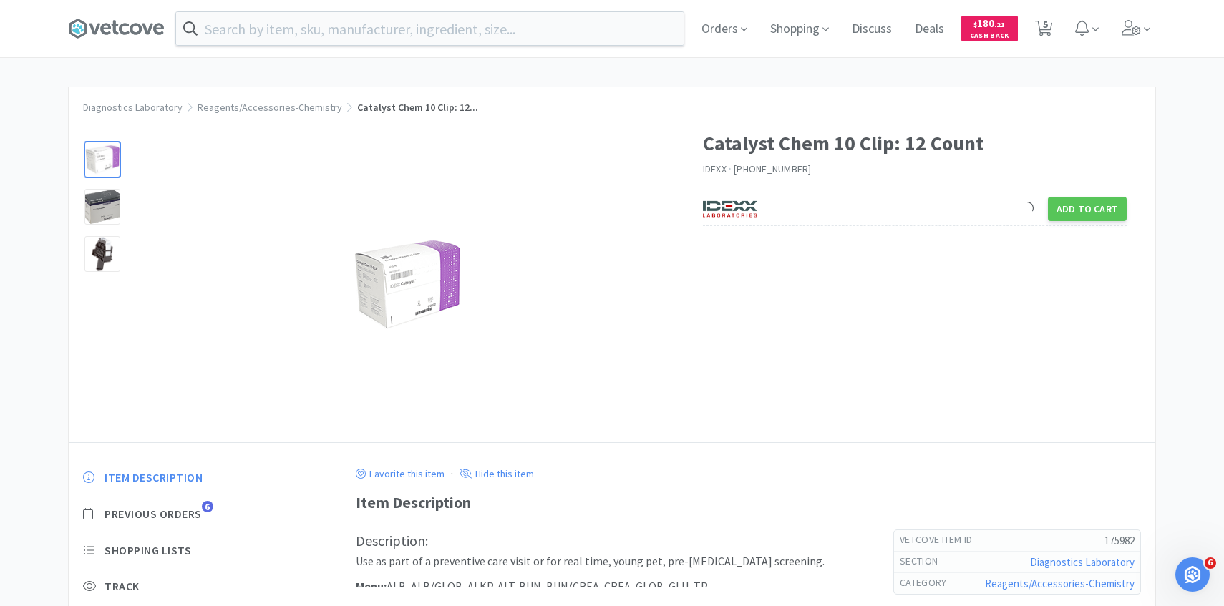
scroll to position [140, 0]
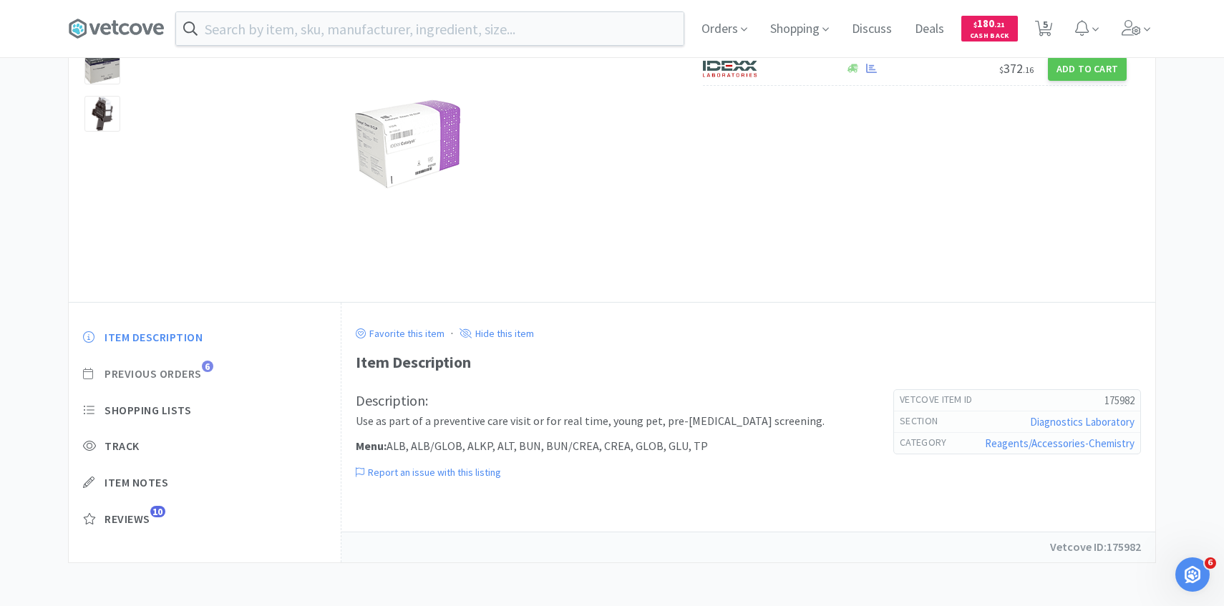
click at [190, 375] on span "Previous Orders" at bounding box center [152, 373] width 97 height 15
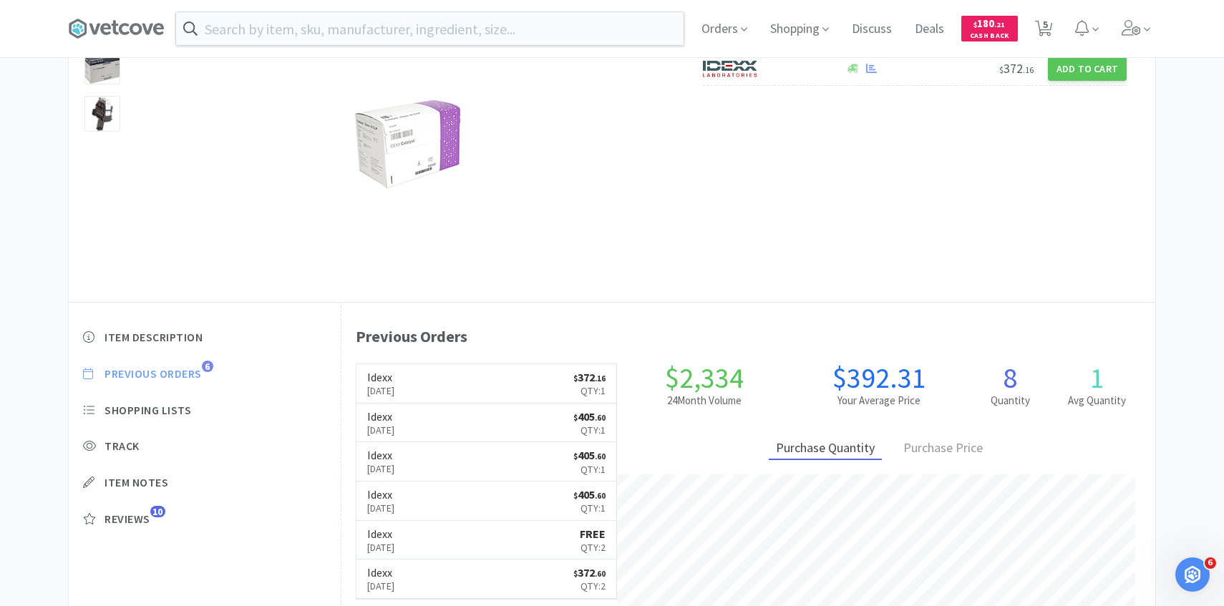
scroll to position [393, 814]
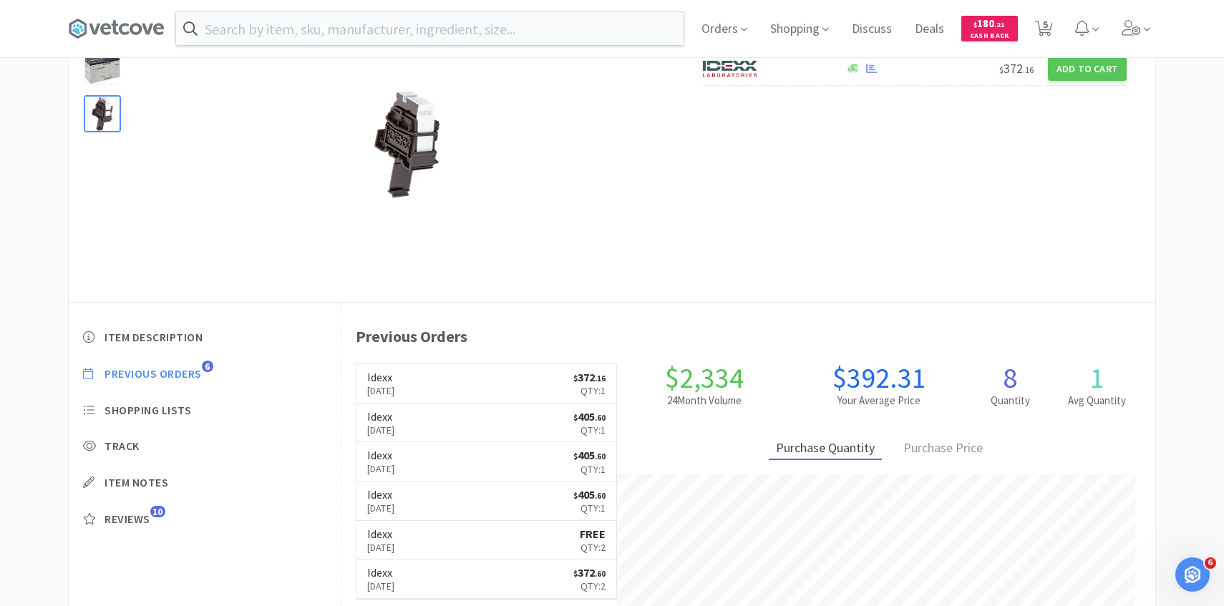
select select "2"
select select "1"
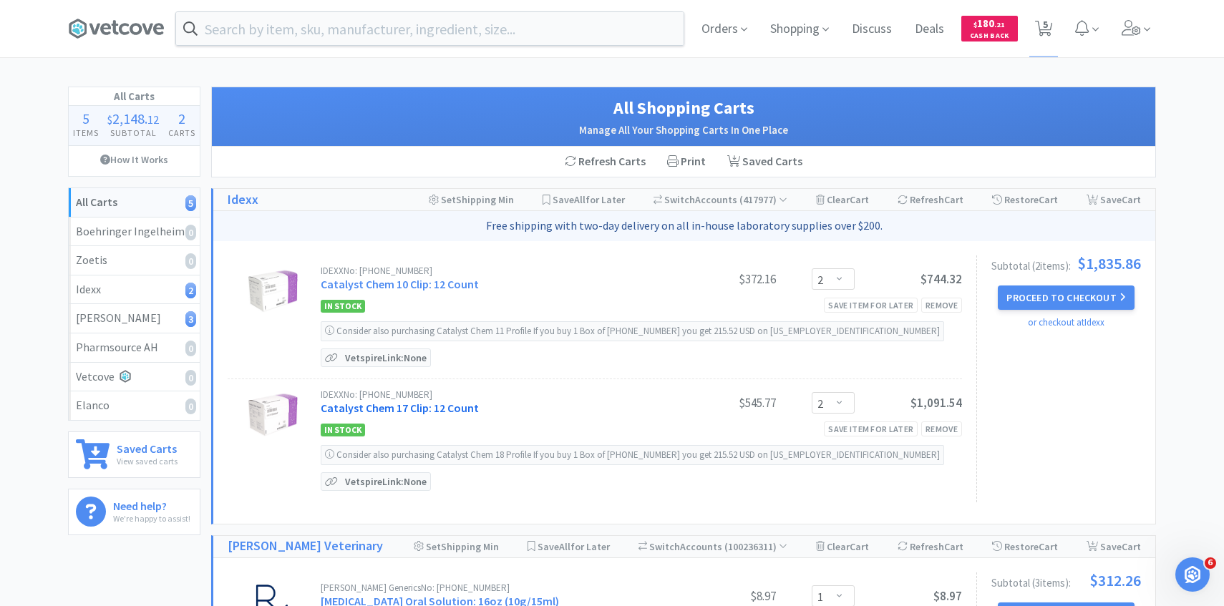
click at [392, 409] on link "Catalyst Chem 17 Clip: 12 Count" at bounding box center [400, 408] width 158 height 14
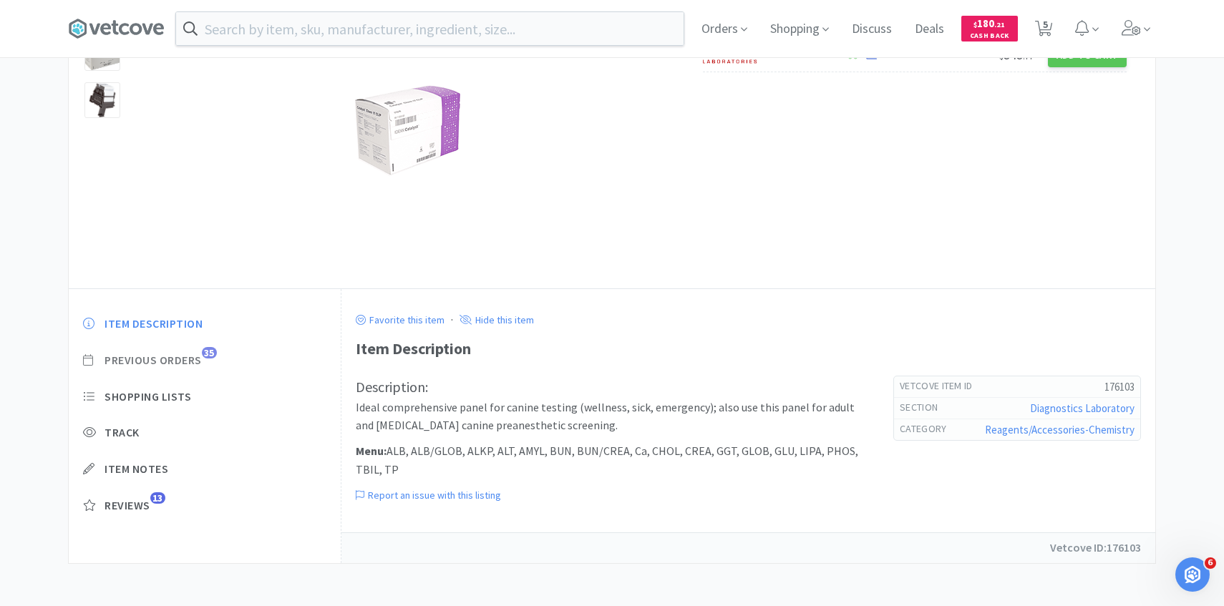
click at [175, 355] on span "Previous Orders" at bounding box center [152, 360] width 97 height 15
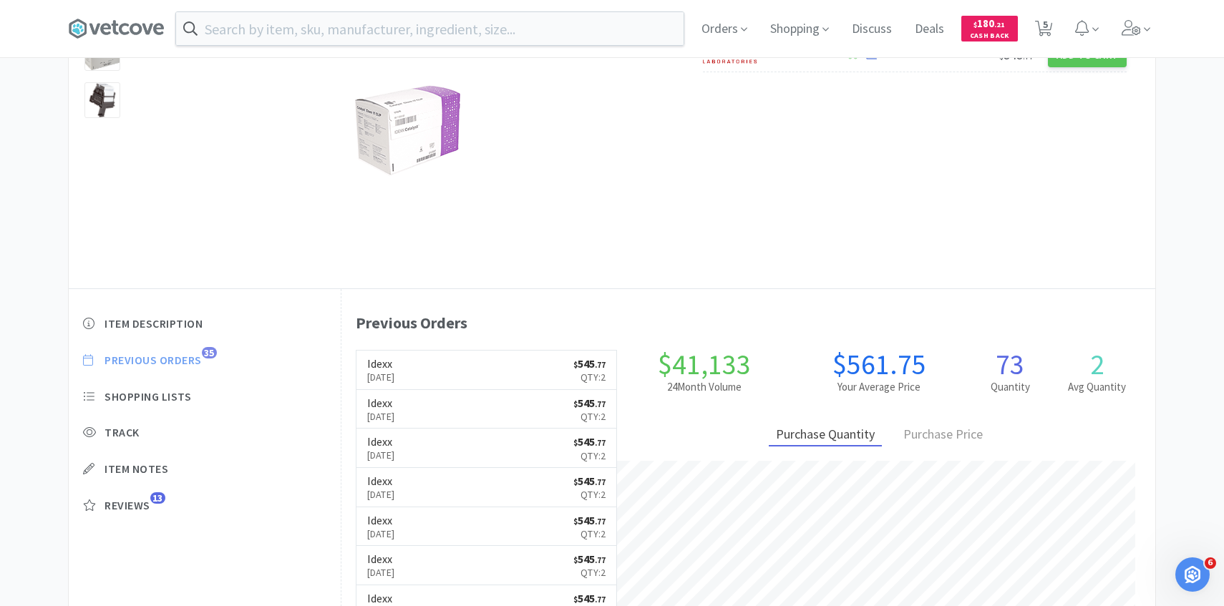
scroll to position [393, 814]
select select "2"
select select "1"
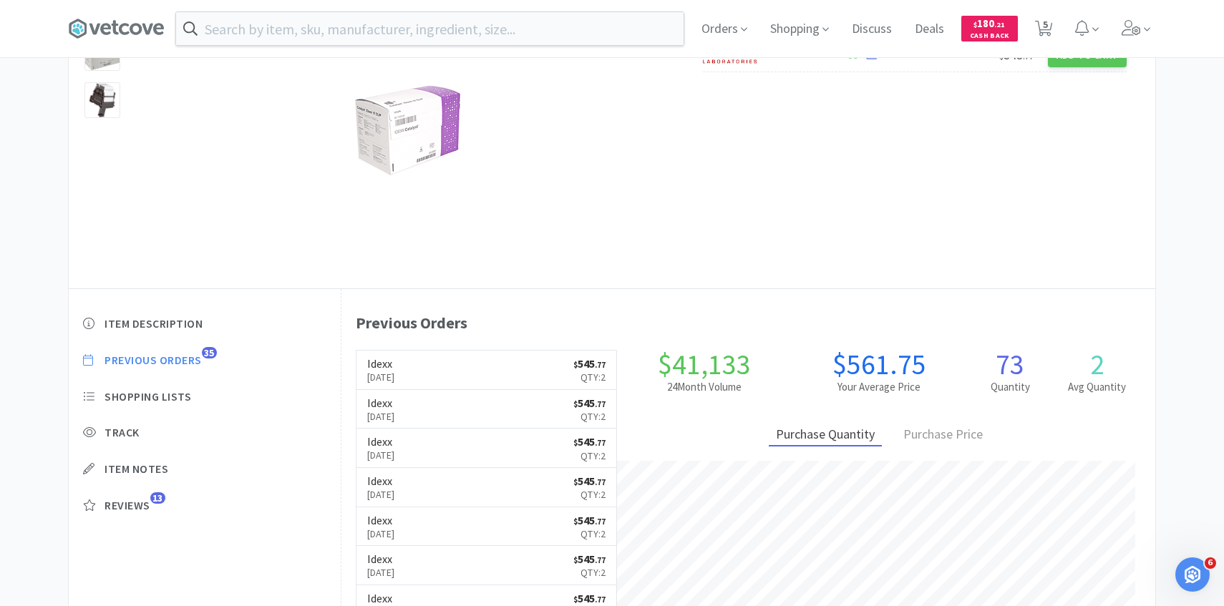
select select "1"
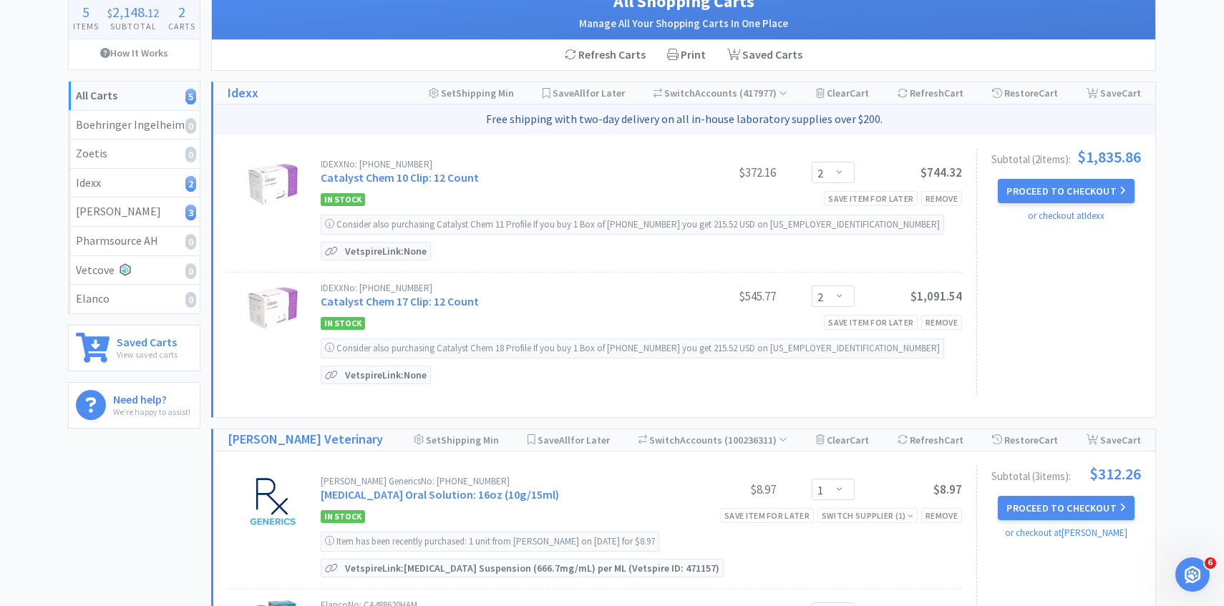
scroll to position [66, 0]
